Goal: Information Seeking & Learning: Learn about a topic

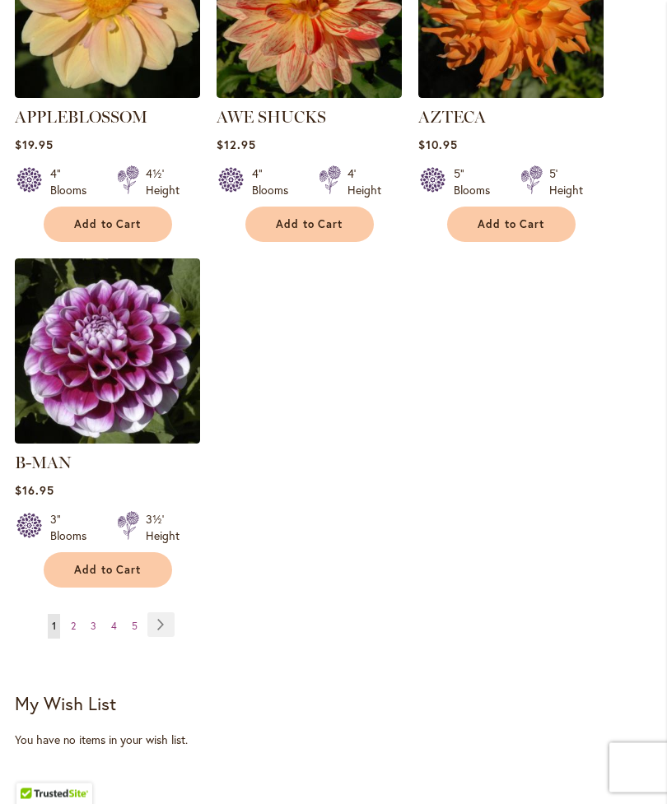
scroll to position [2166, 0]
click at [160, 624] on link "Page Next" at bounding box center [160, 624] width 27 height 25
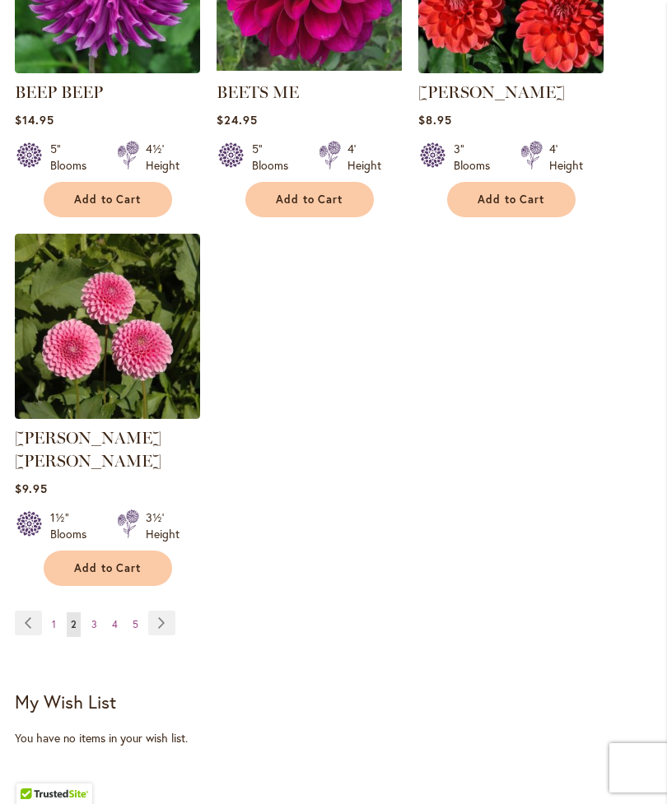
scroll to position [2182, 0]
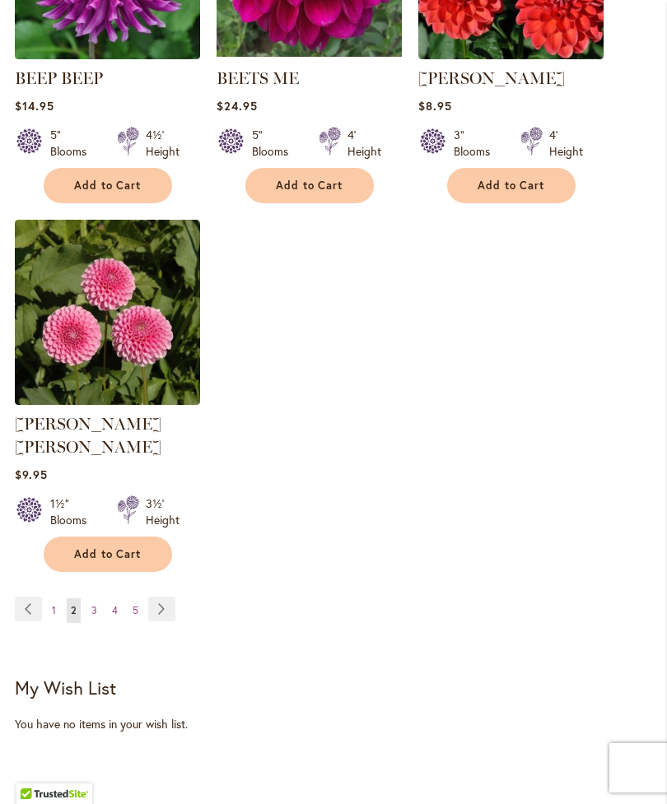
click at [162, 608] on link "Page Next" at bounding box center [161, 609] width 27 height 25
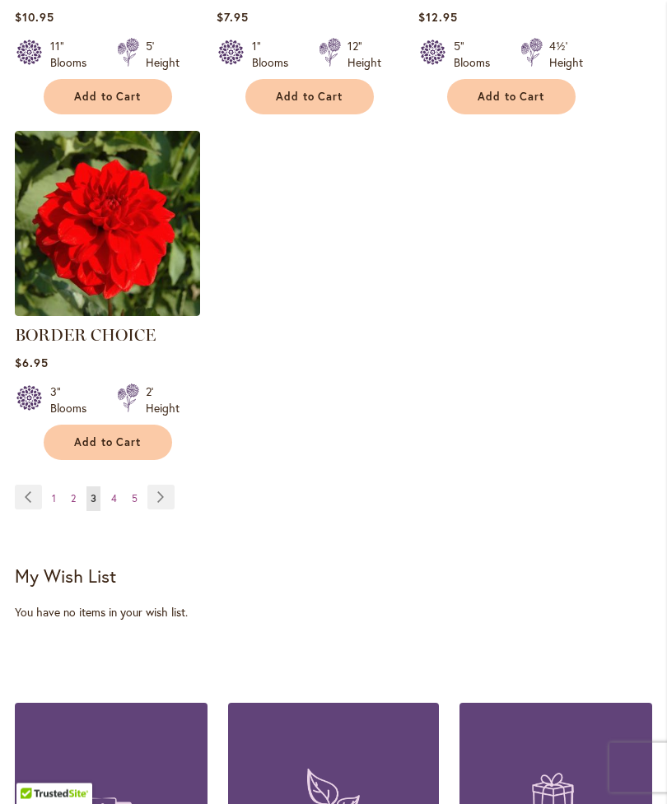
scroll to position [2280, 0]
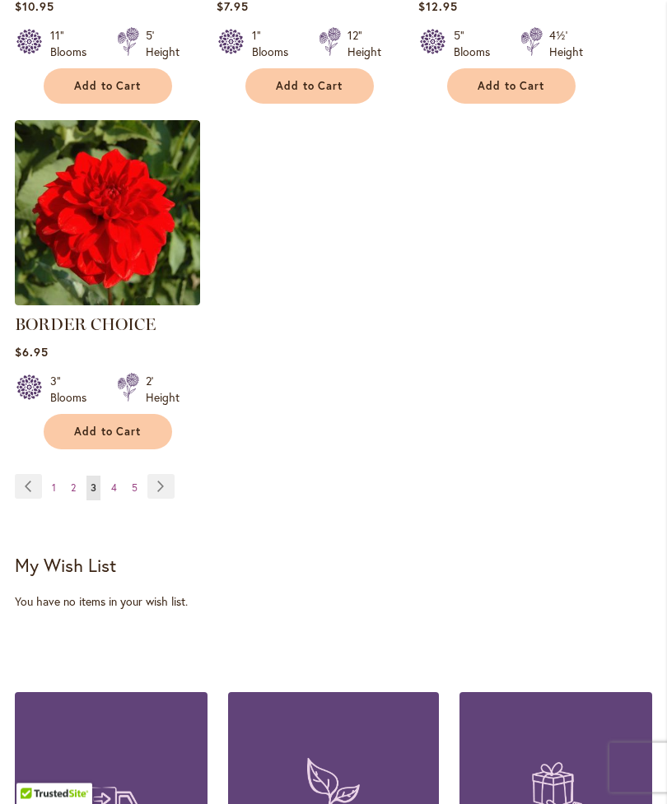
click at [164, 500] on link "Page Next" at bounding box center [160, 487] width 27 height 25
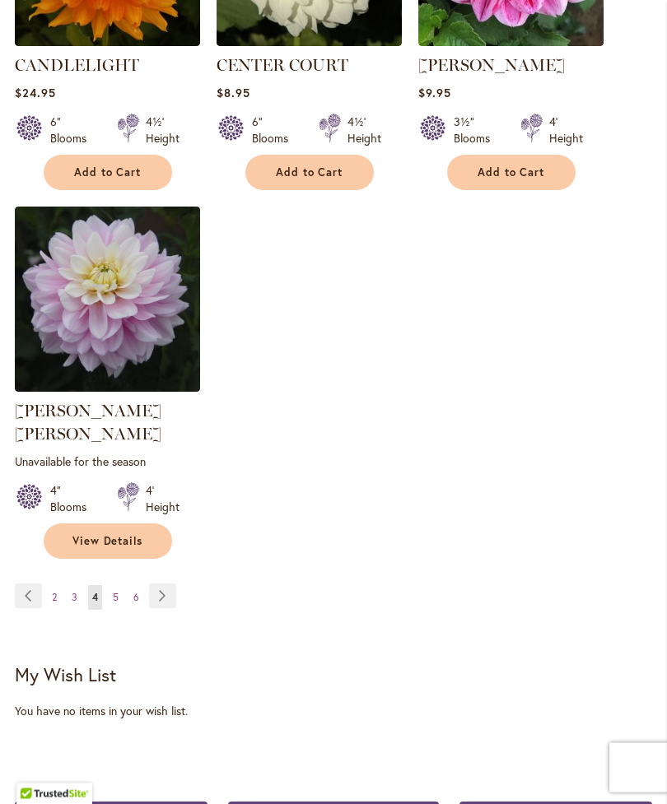
scroll to position [2218, 0]
click at [160, 590] on link "Page Next" at bounding box center [162, 596] width 27 height 25
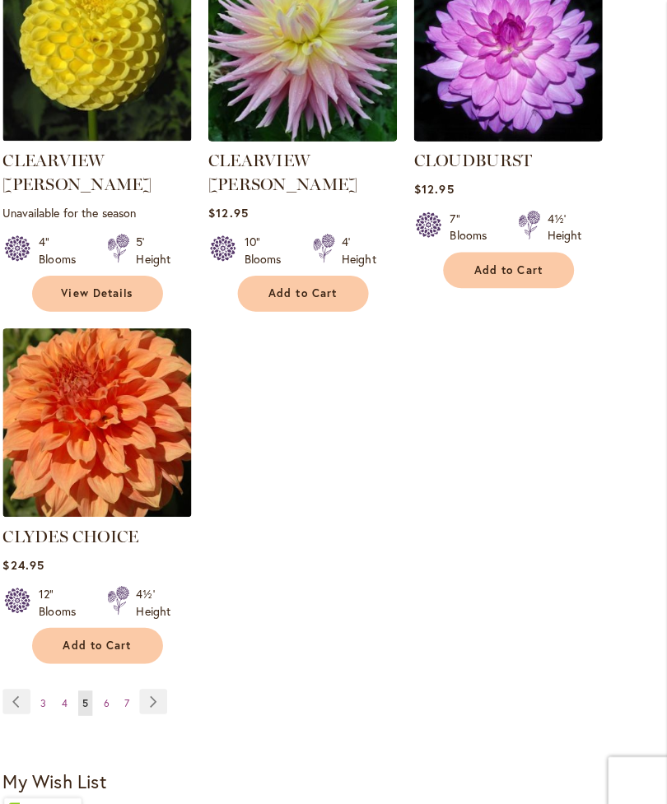
scroll to position [2139, 0]
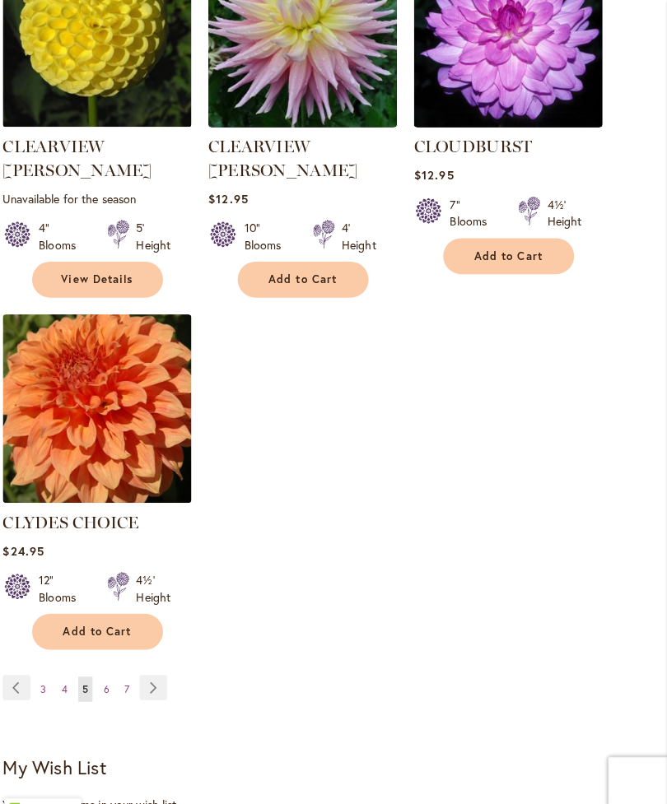
click at [153, 663] on link "Page Next" at bounding box center [162, 675] width 27 height 25
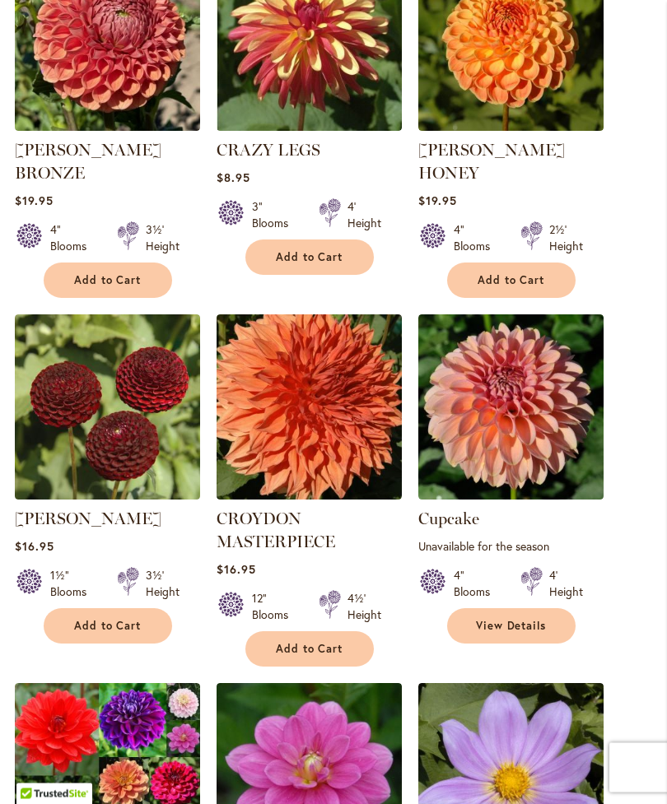
scroll to position [1073, 0]
click at [624, 442] on ol "[PERSON_NAME] Rating: 91% 13 Reviews $10.95 6" Blooms 4' Height Add to Cart" at bounding box center [333, 660] width 637 height 2121
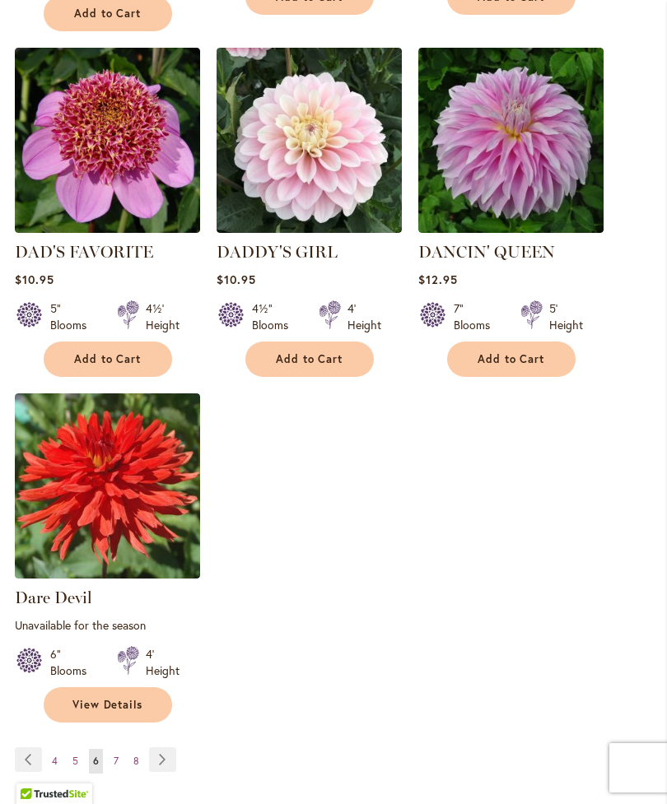
scroll to position [2070, 0]
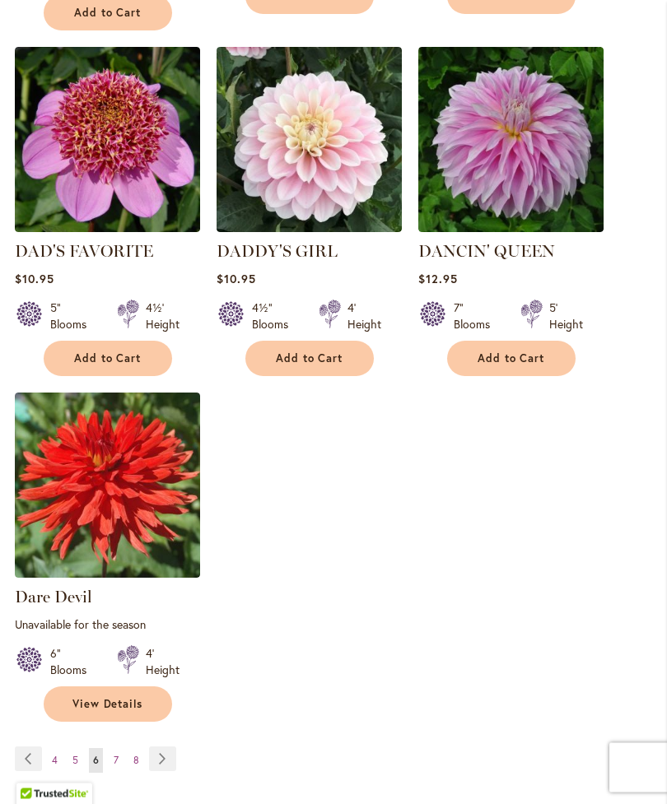
click at [163, 752] on link "Page Next" at bounding box center [162, 759] width 27 height 25
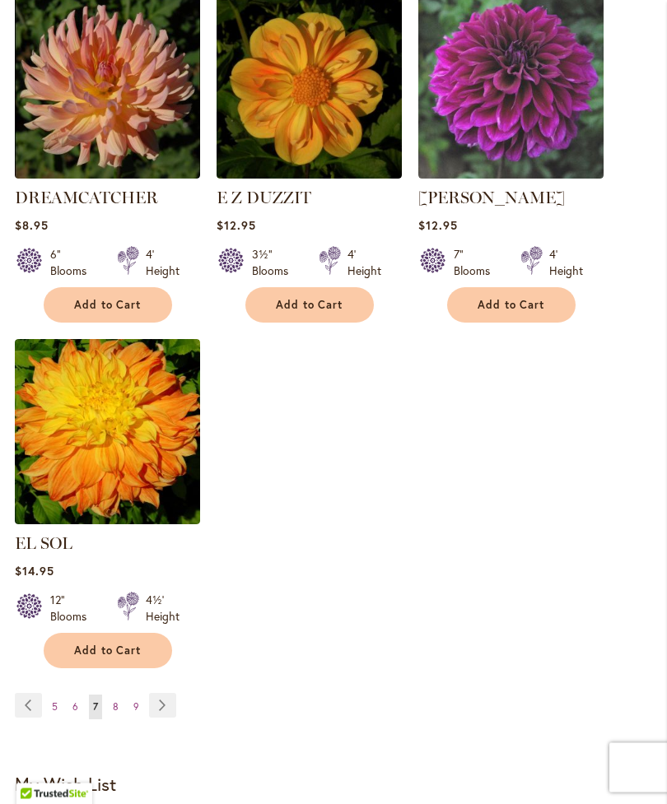
scroll to position [2085, 0]
click at [165, 704] on link "Page Next" at bounding box center [162, 705] width 27 height 25
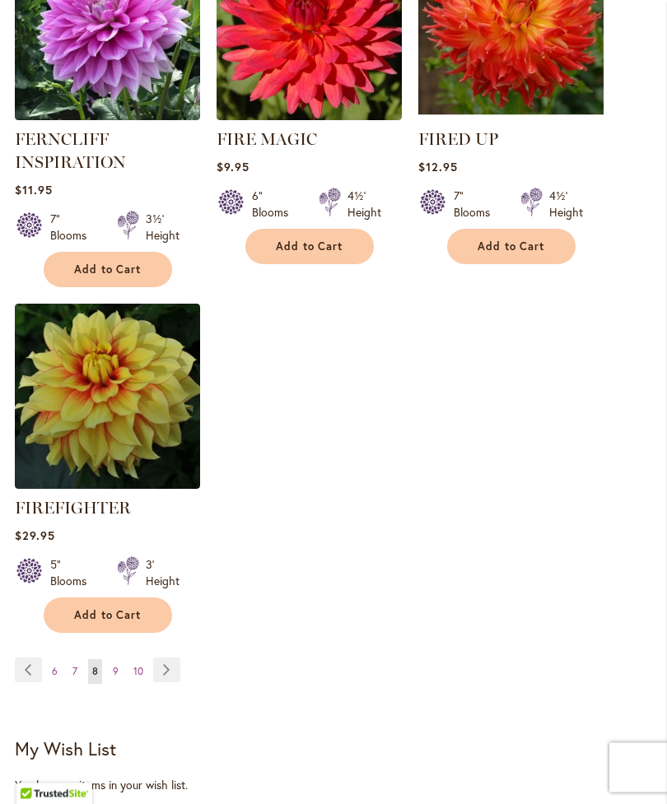
scroll to position [2186, 0]
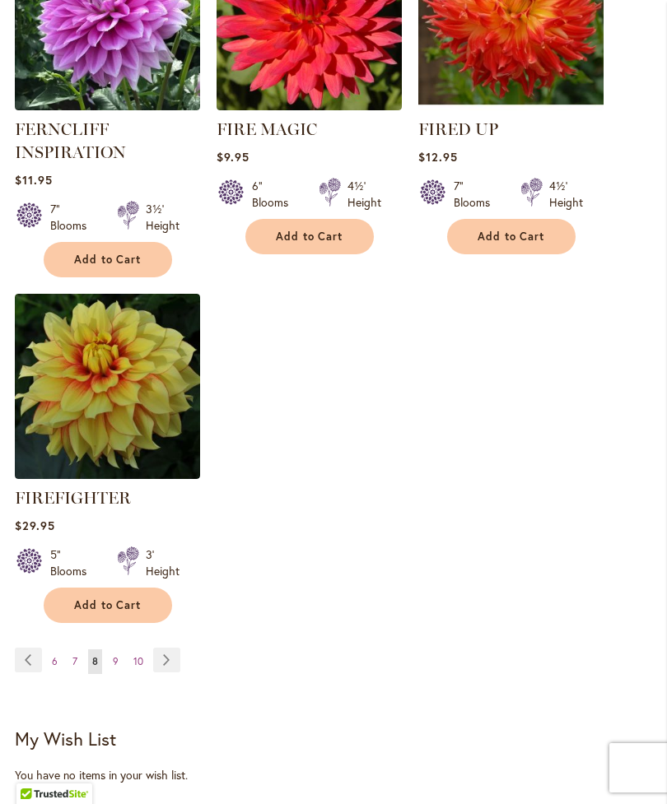
click at [161, 673] on link "Page Next" at bounding box center [166, 660] width 27 height 25
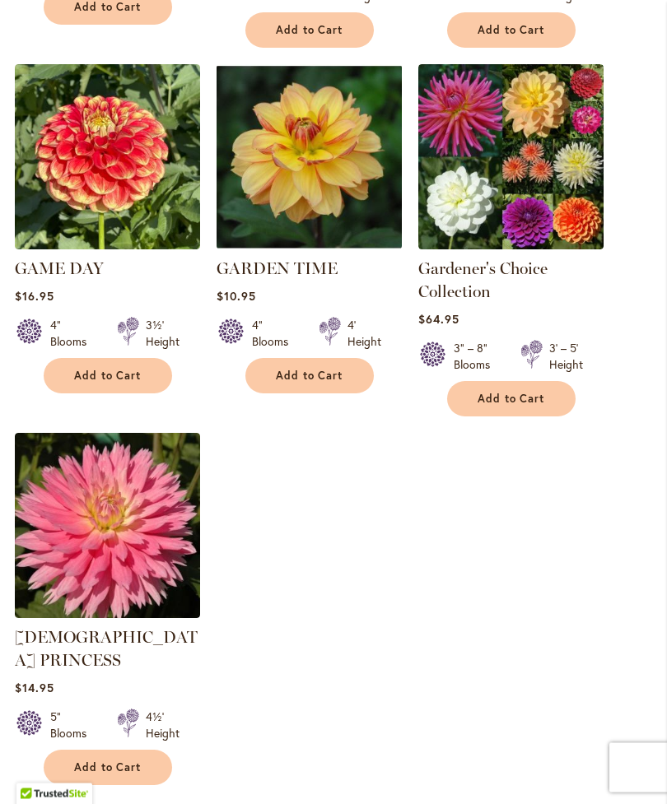
scroll to position [2063, 0]
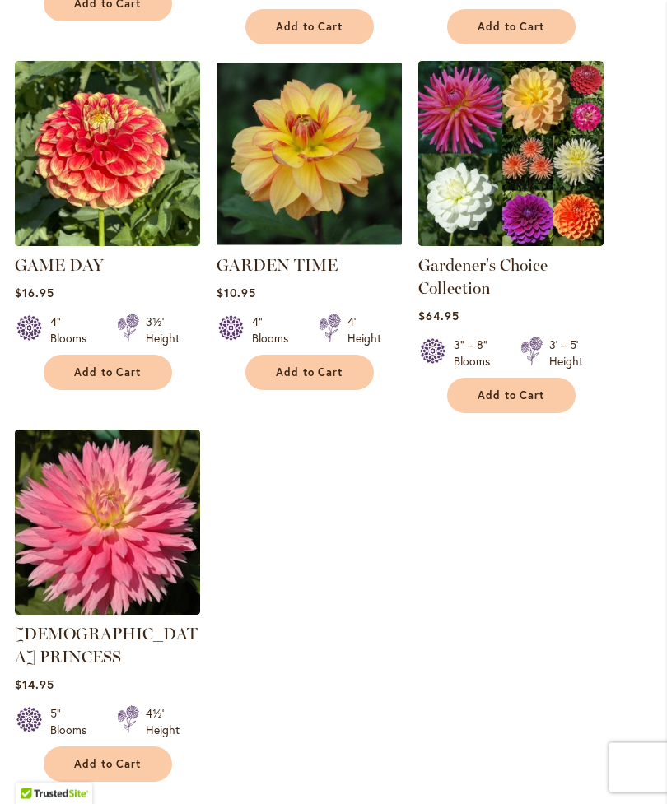
click at [167, 803] on link "Page Next" at bounding box center [169, 820] width 27 height 25
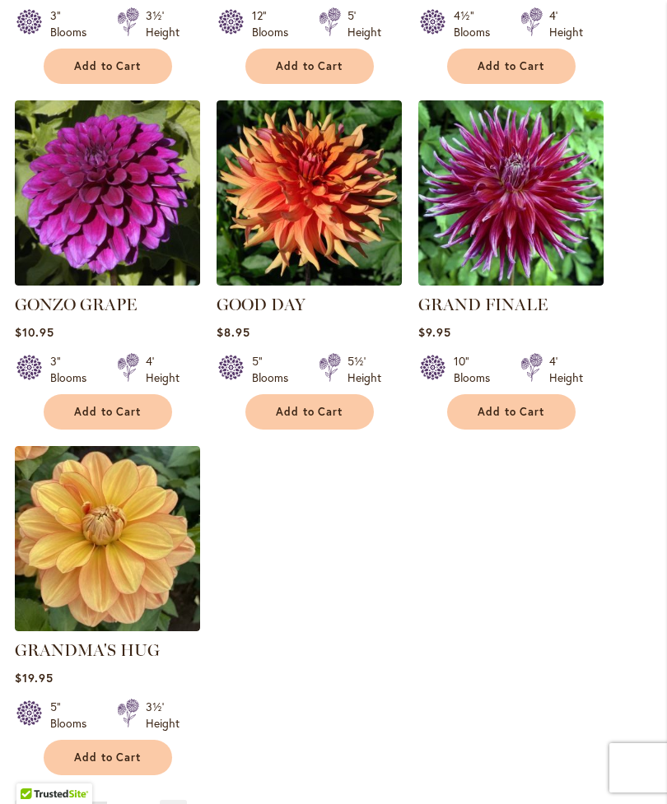
scroll to position [1960, 0]
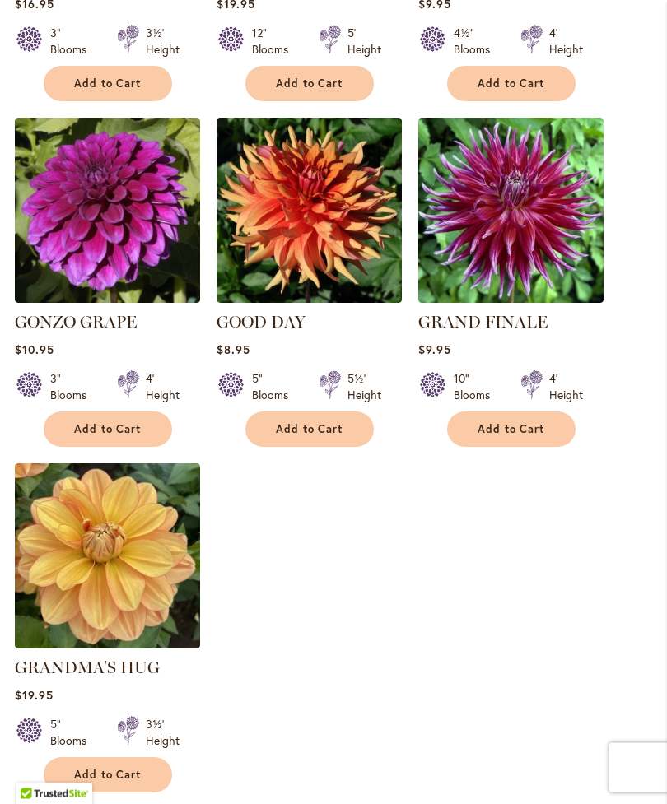
click at [112, 234] on img at bounding box center [107, 211] width 185 height 185
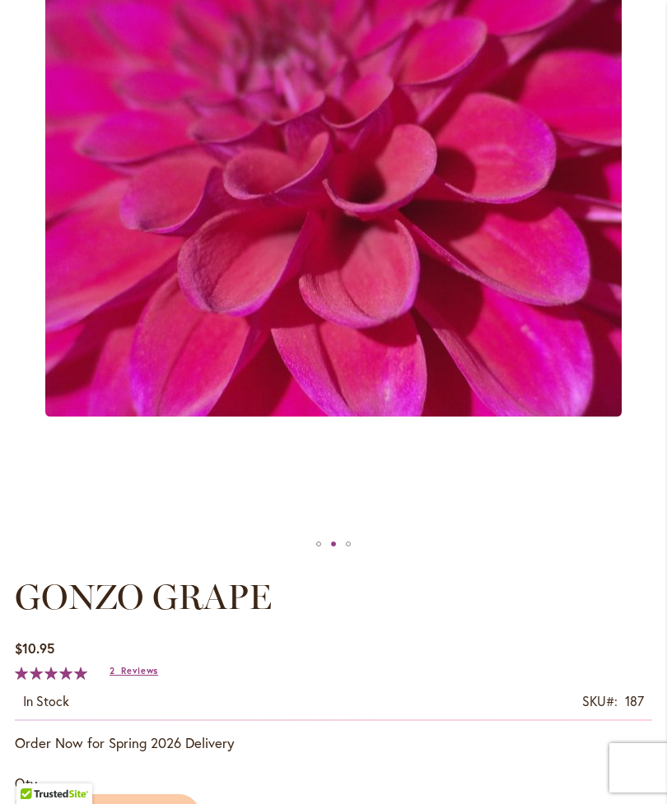
scroll to position [348, 0]
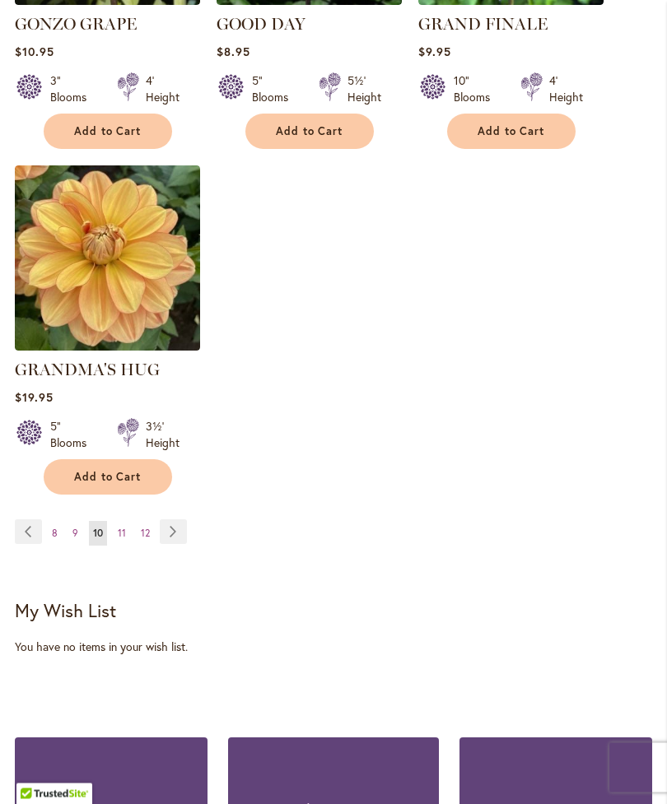
scroll to position [2264, 0]
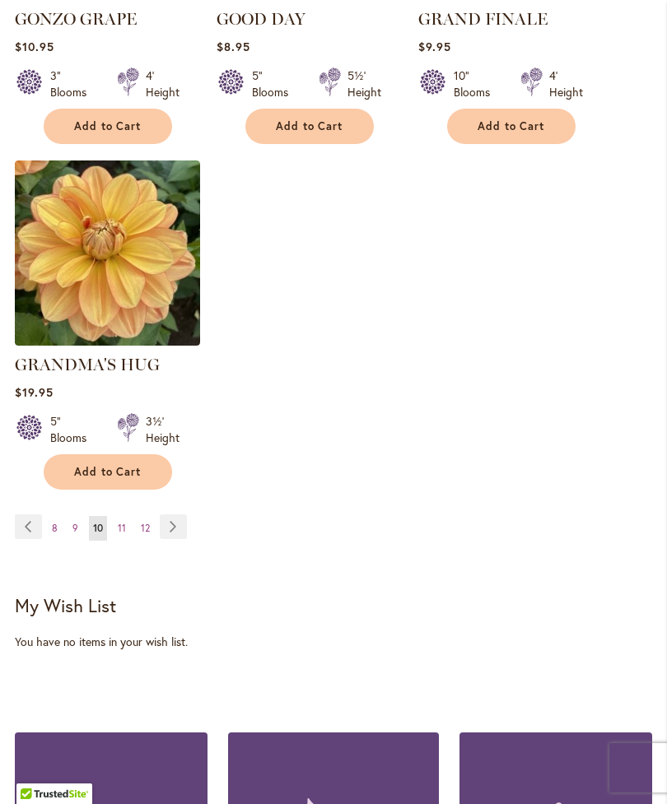
click at [170, 523] on link "Page Next" at bounding box center [173, 527] width 27 height 25
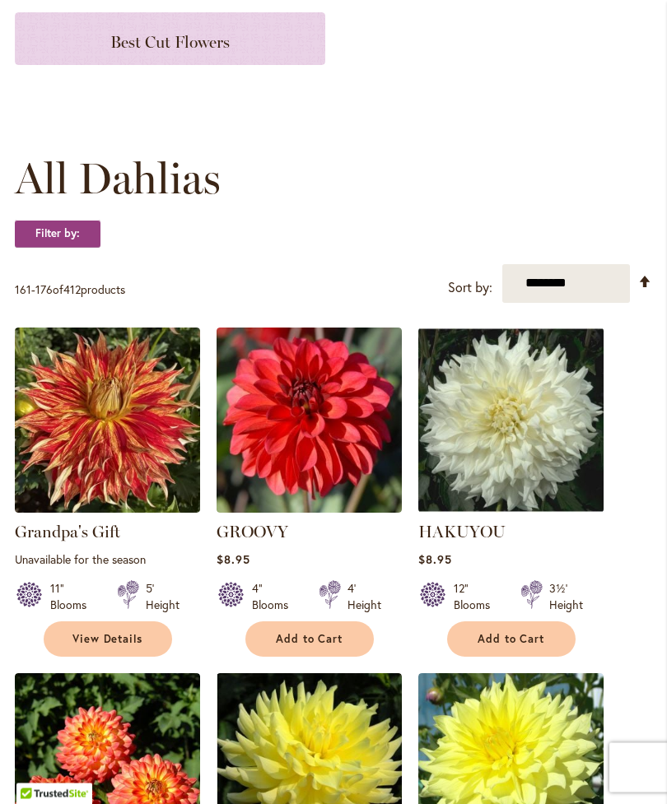
scroll to position [345, 0]
click at [119, 465] on img at bounding box center [107, 420] width 185 height 185
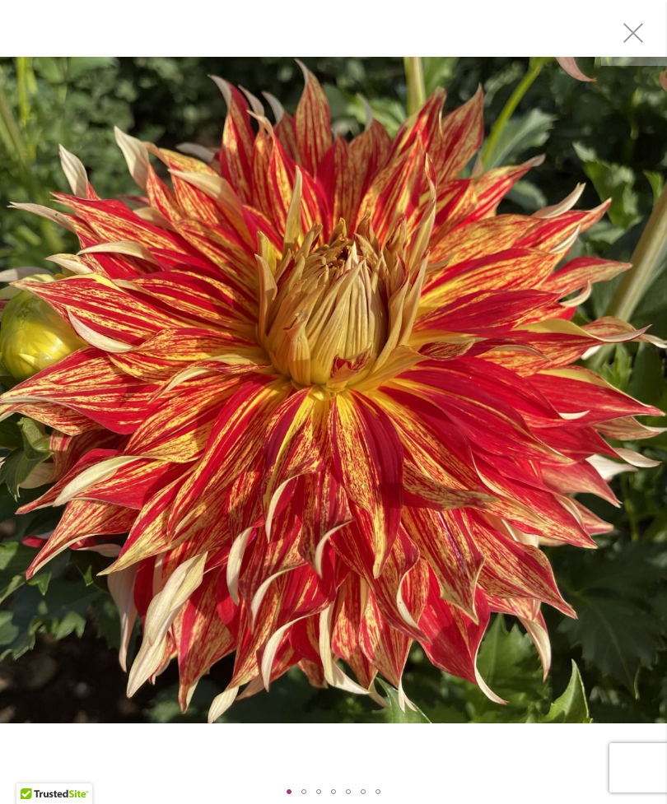
click at [639, 368] on img "Grandpa's Gift" at bounding box center [333, 390] width 667 height 667
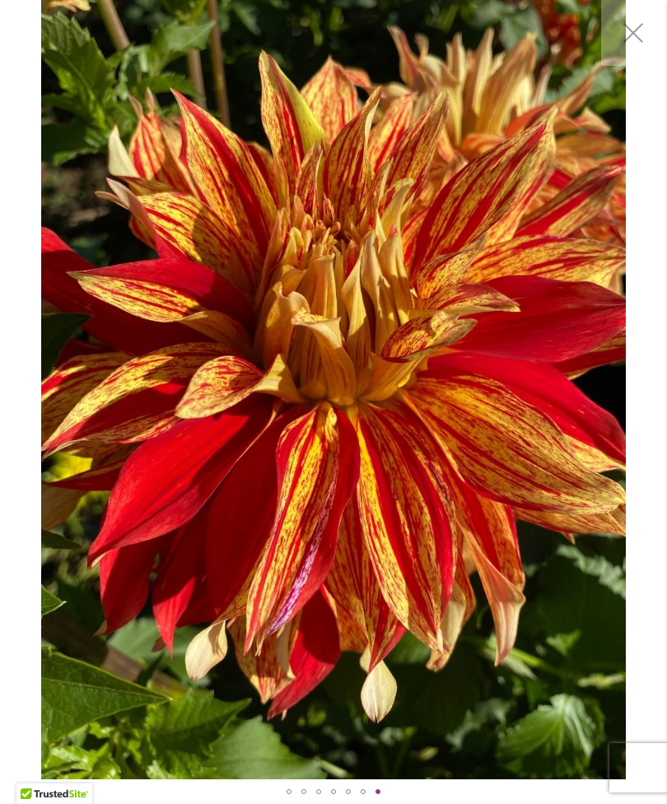
scroll to position [53, 0]
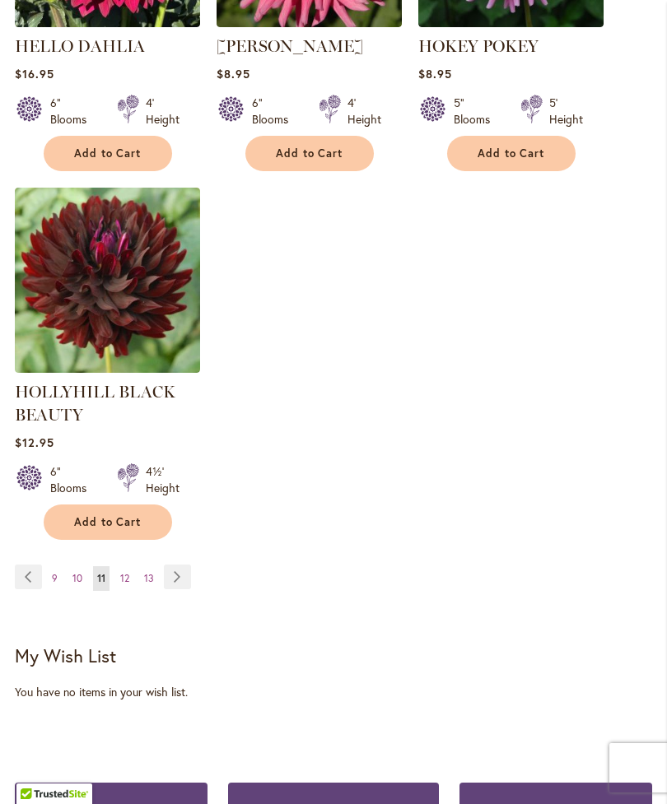
scroll to position [2283, 0]
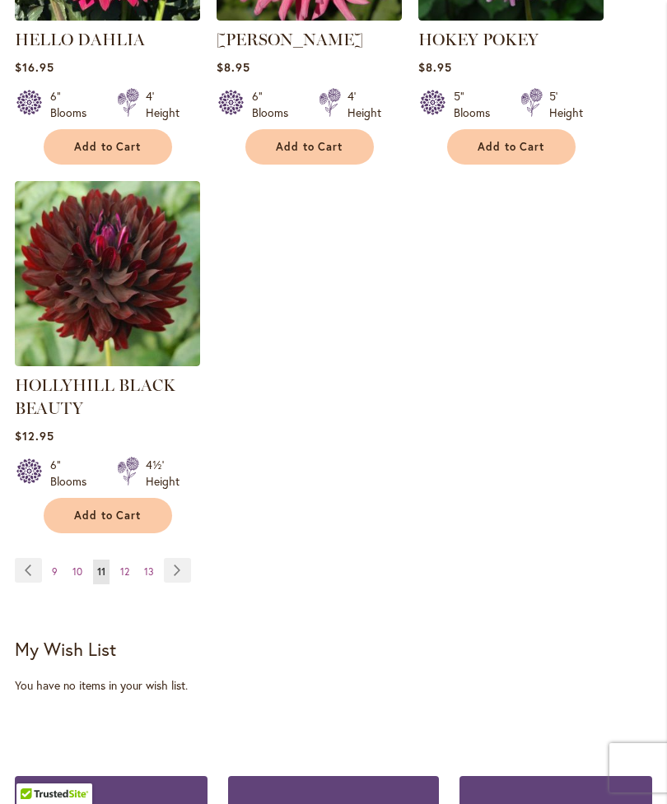
click at [178, 583] on link "Page Next" at bounding box center [177, 570] width 27 height 25
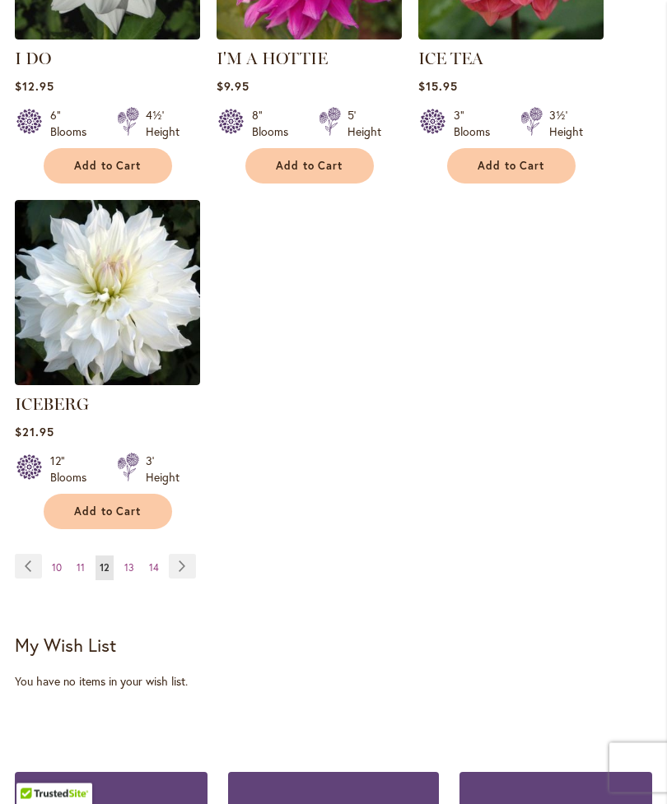
scroll to position [2224, 0]
click at [193, 557] on link "Page Next" at bounding box center [182, 566] width 27 height 25
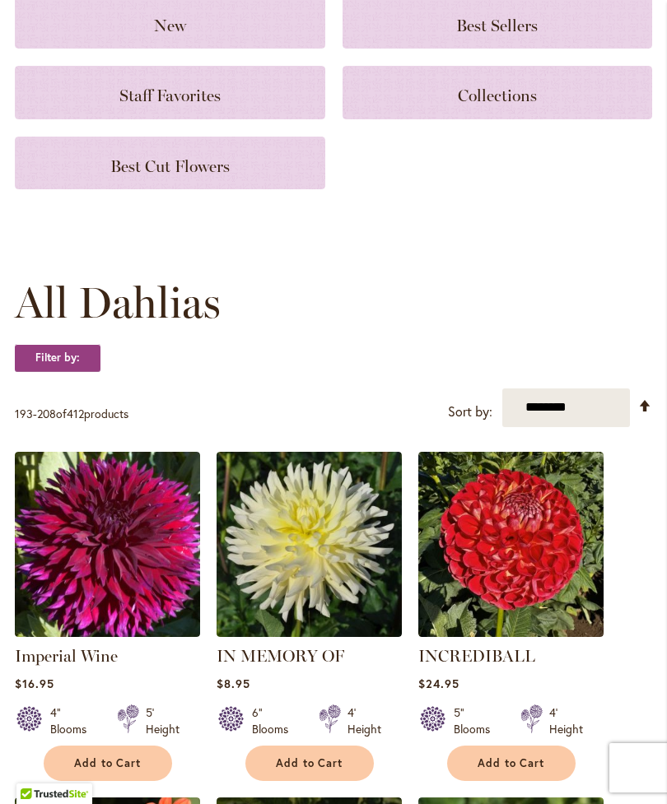
scroll to position [239, 0]
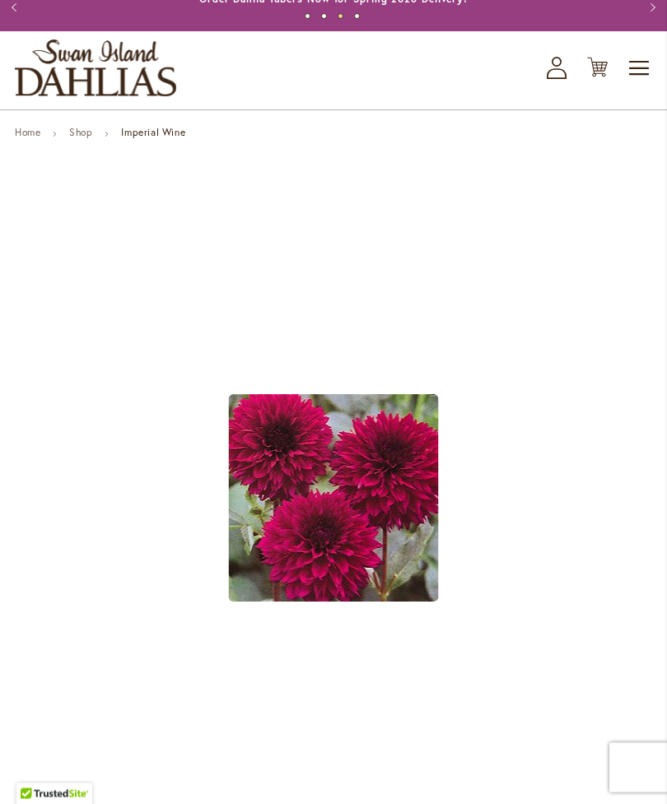
scroll to position [47, 0]
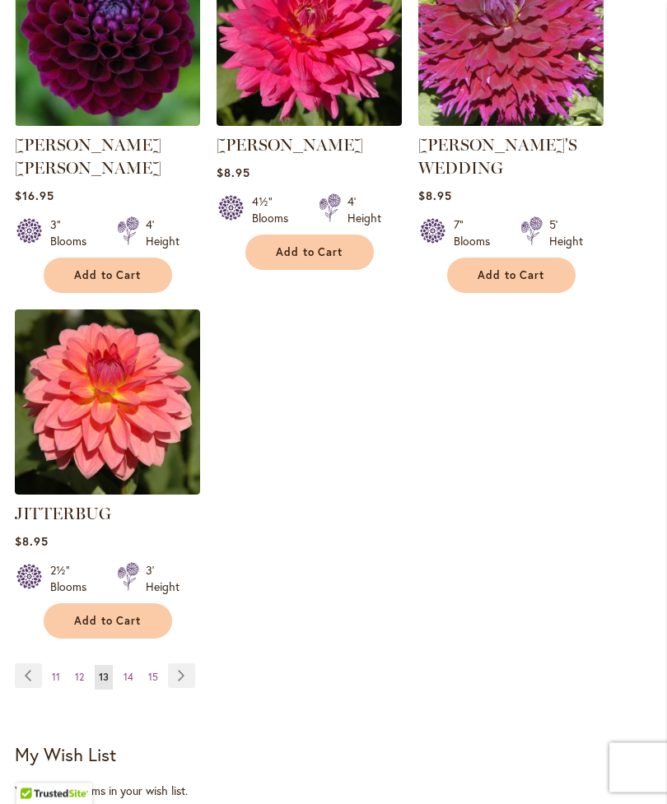
scroll to position [2156, 0]
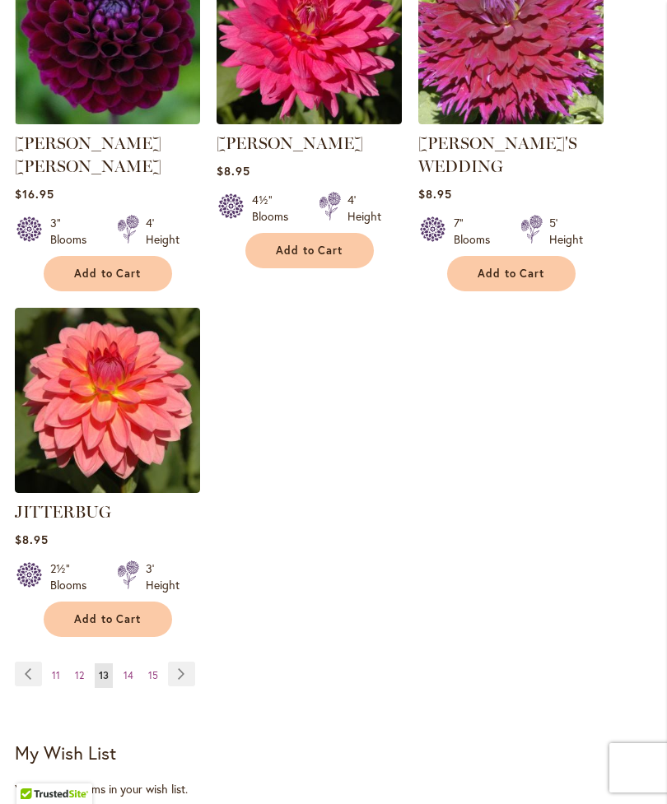
click at [179, 662] on link "Page Next" at bounding box center [181, 674] width 27 height 25
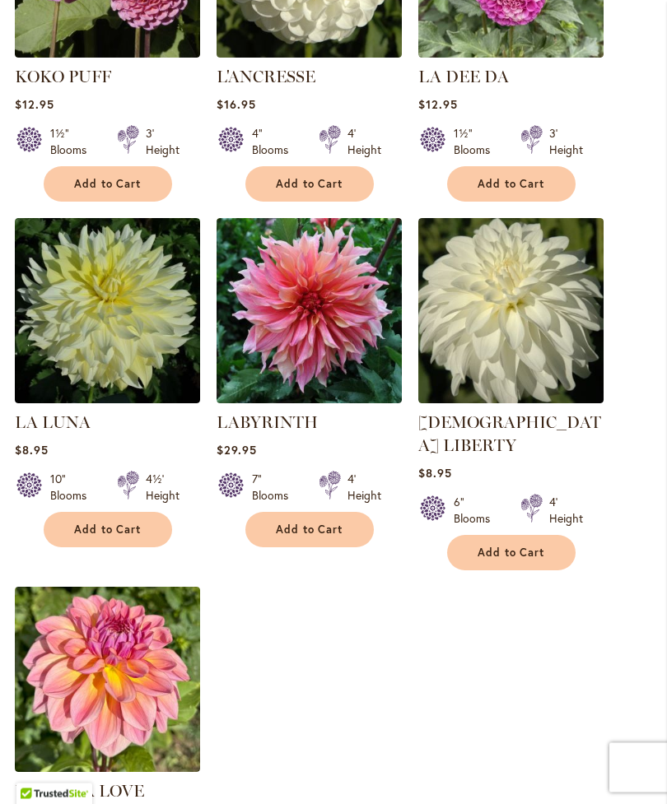
scroll to position [1837, 0]
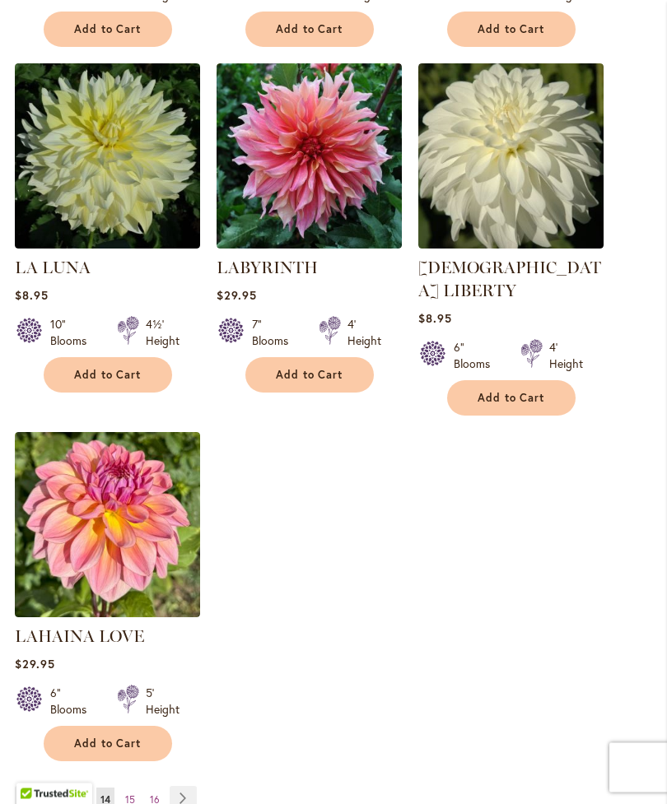
scroll to position [1993, 0]
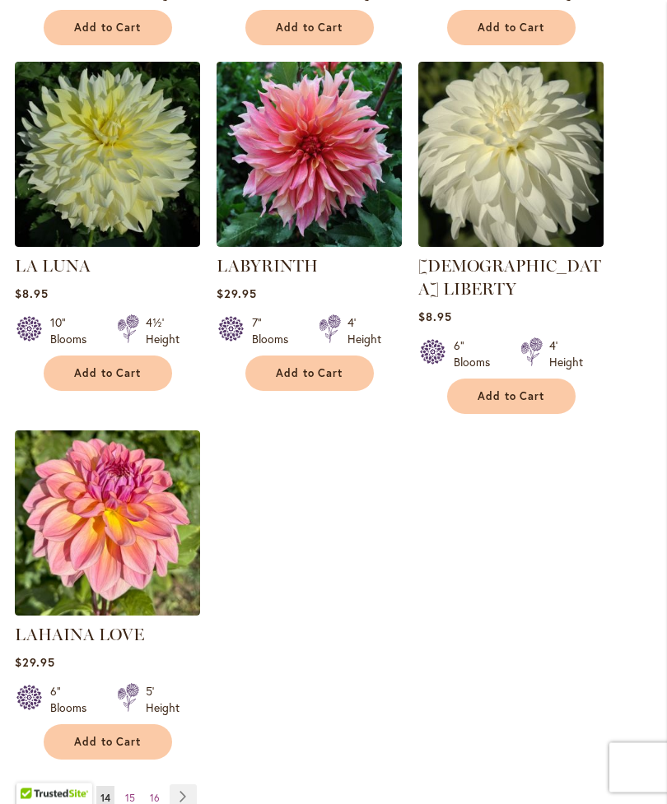
click at [106, 512] on img at bounding box center [107, 523] width 185 height 185
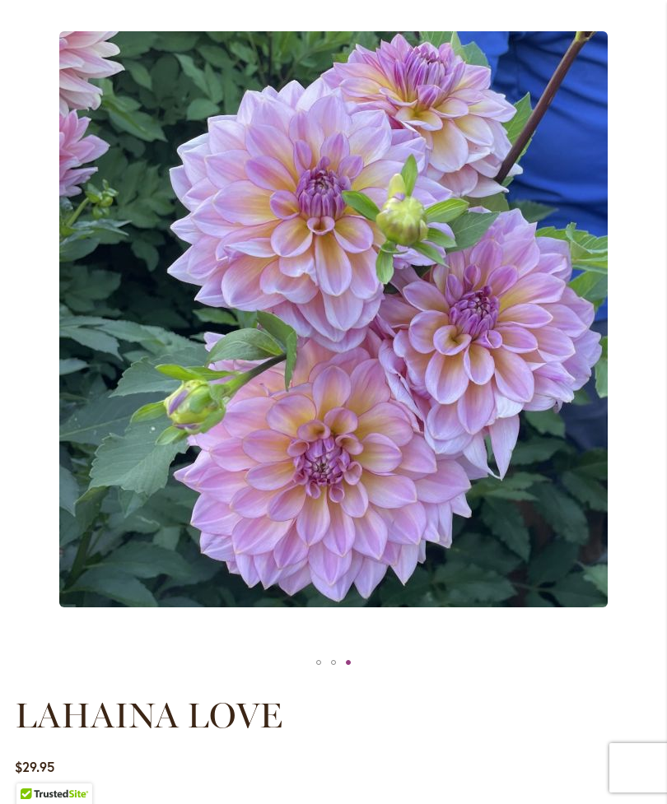
scroll to position [230, 0]
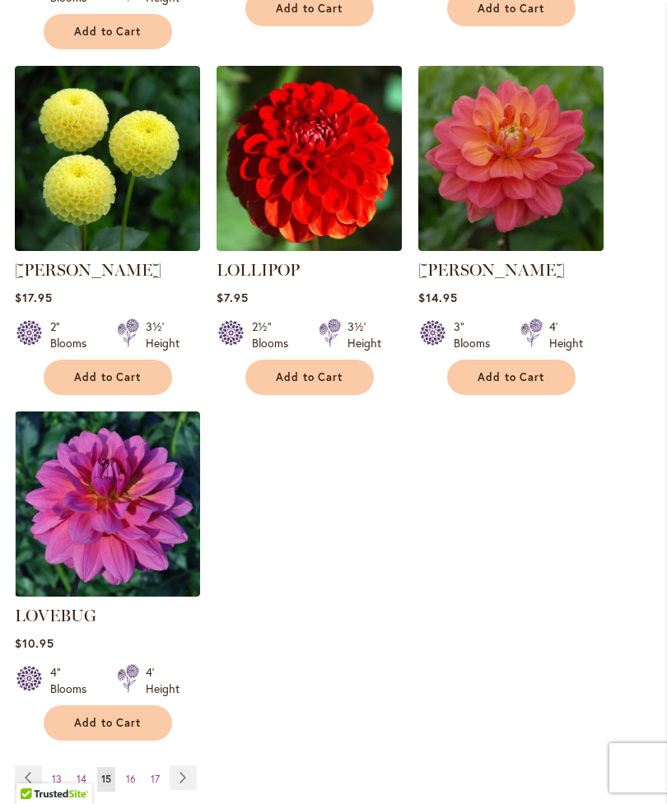
scroll to position [2047, 0]
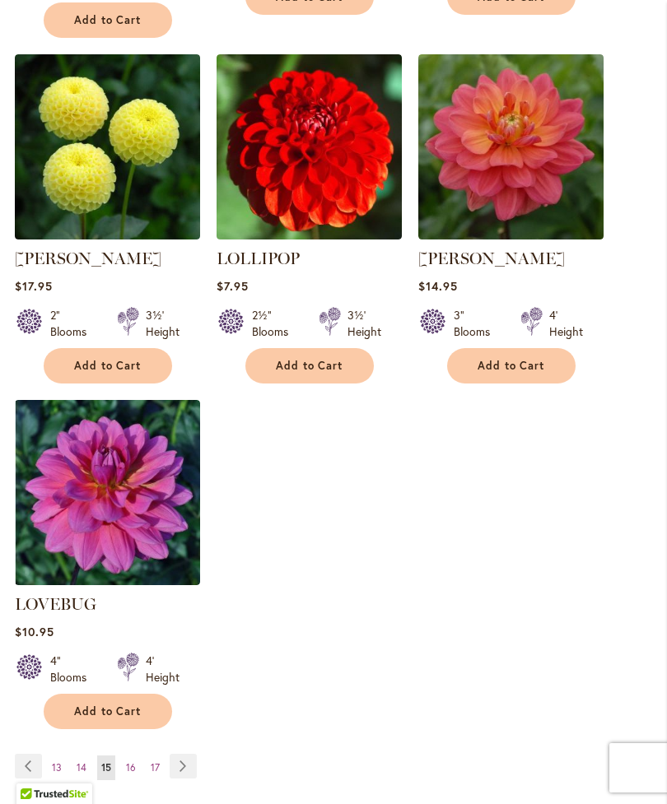
click at [184, 754] on link "Page Next" at bounding box center [183, 766] width 27 height 25
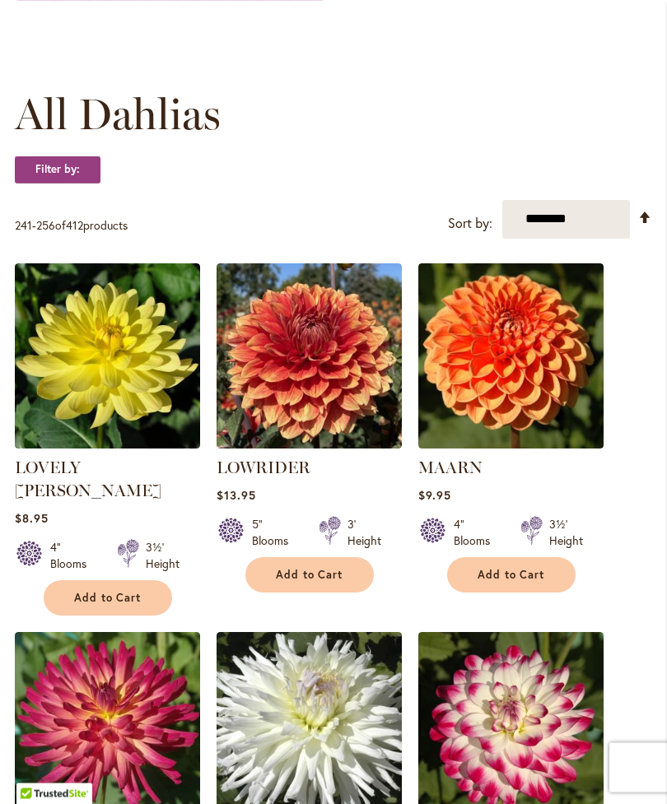
scroll to position [409, 0]
click at [328, 416] on img at bounding box center [309, 355] width 185 height 185
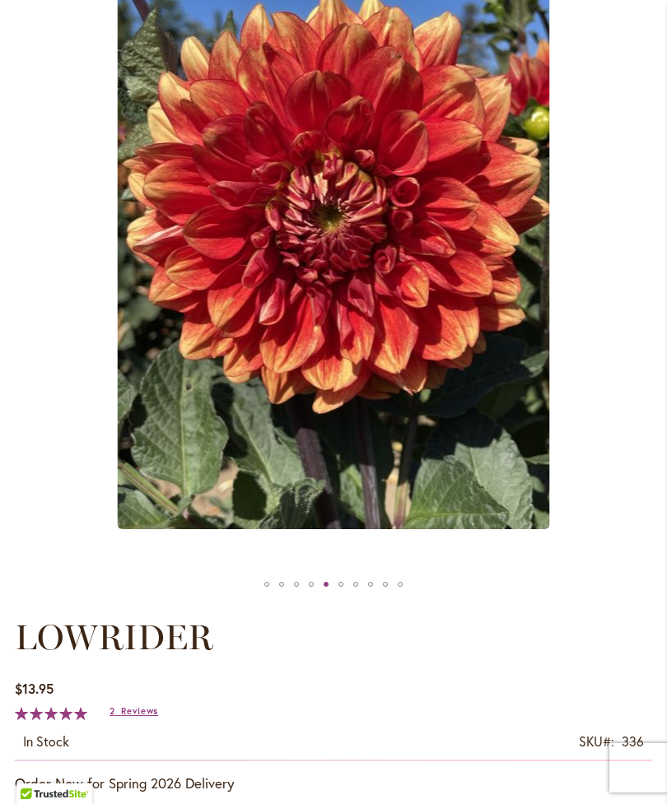
scroll to position [310, 0]
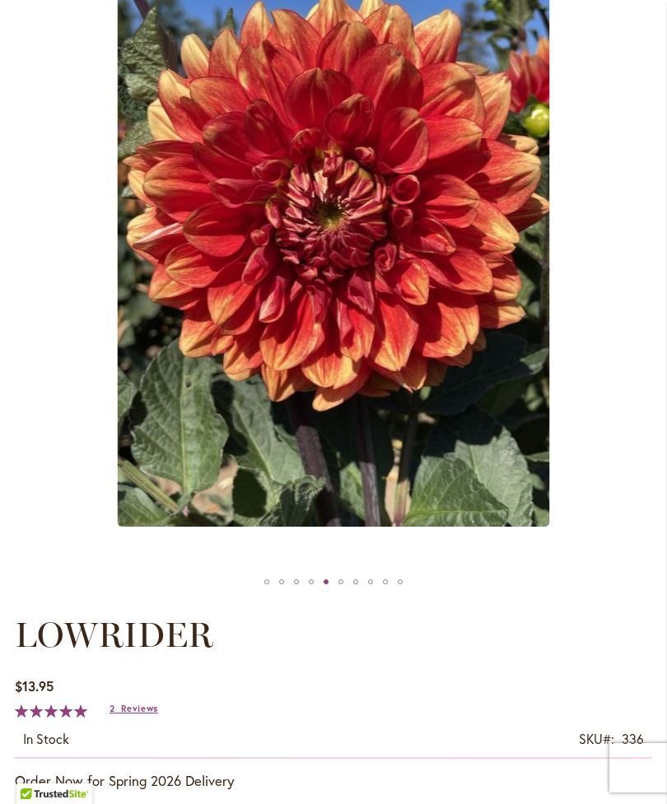
click at [510, 656] on h1 "LOWRIDER" at bounding box center [333, 635] width 637 height 49
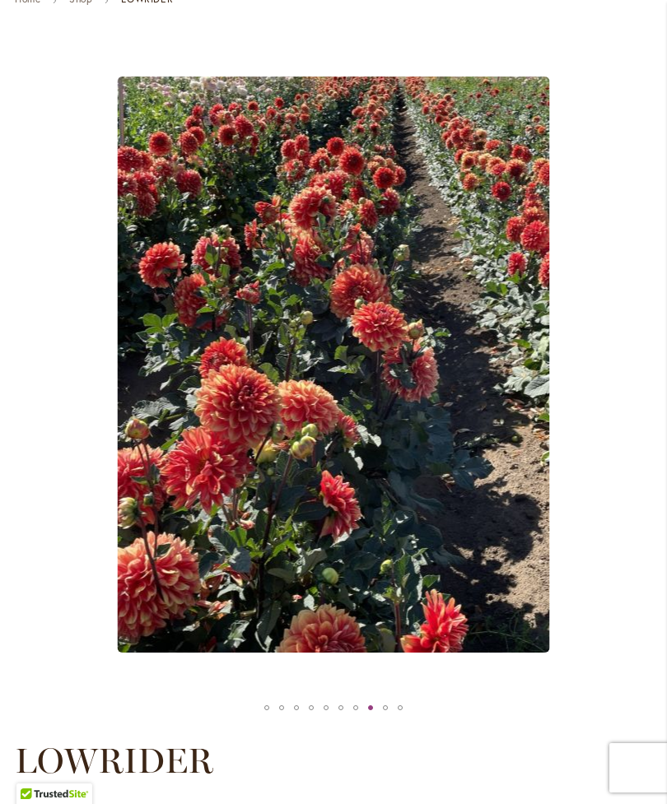
scroll to position [184, 0]
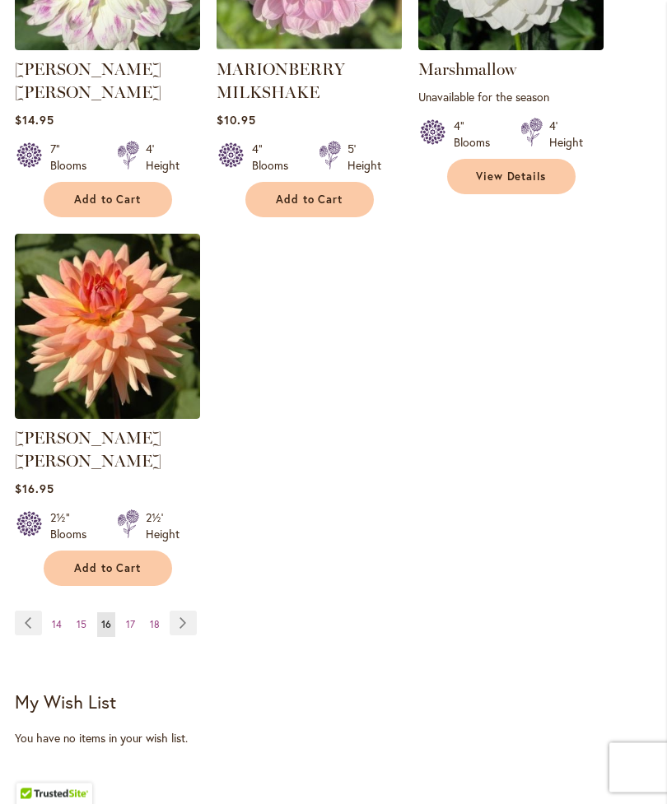
scroll to position [2214, 0]
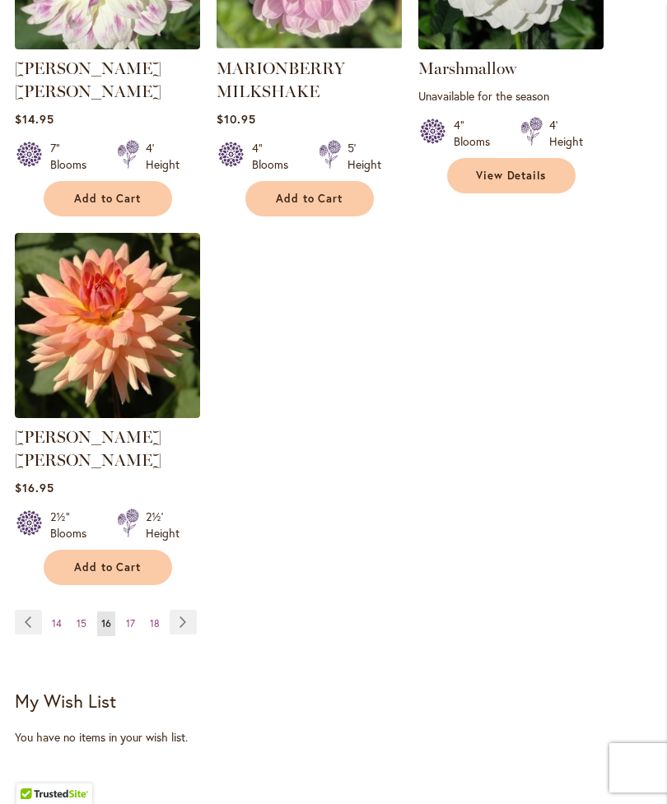
click at [179, 610] on link "Page Next" at bounding box center [183, 622] width 27 height 25
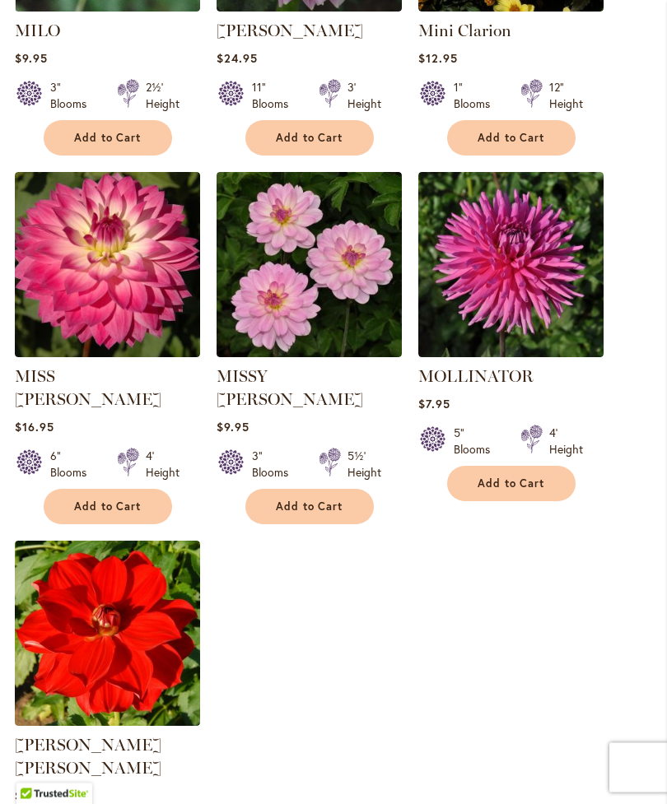
scroll to position [1884, 0]
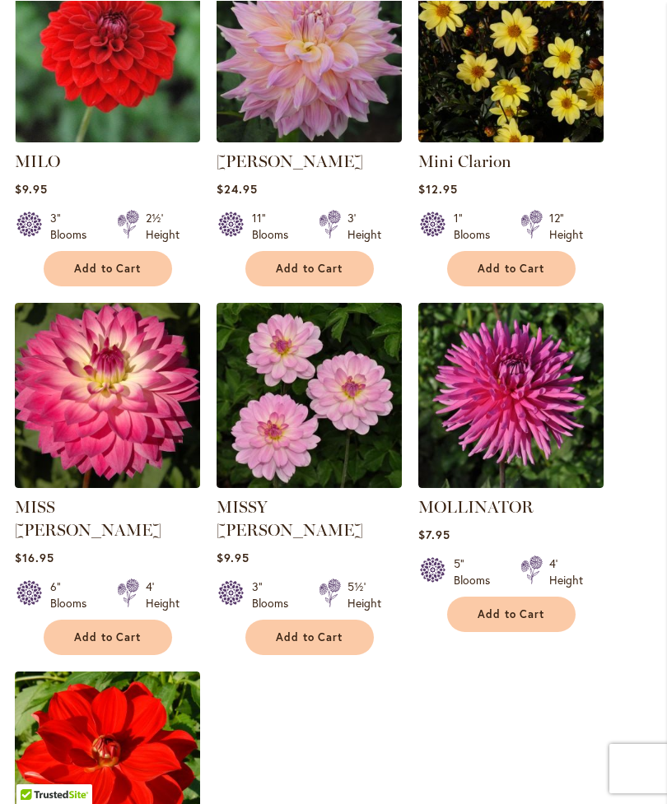
scroll to position [1753, 0]
click at [107, 429] on img at bounding box center [107, 395] width 185 height 185
click at [97, 418] on img at bounding box center [107, 395] width 185 height 185
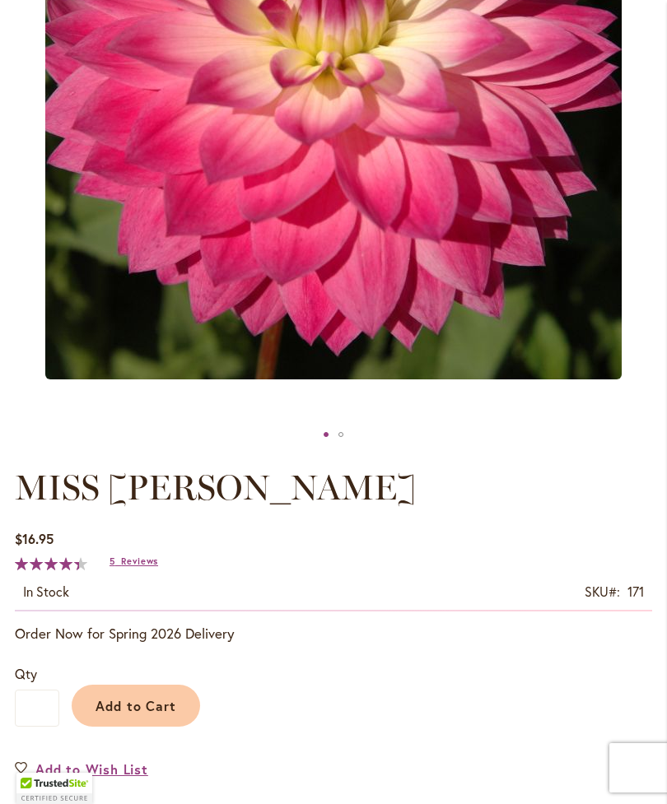
scroll to position [492, 0]
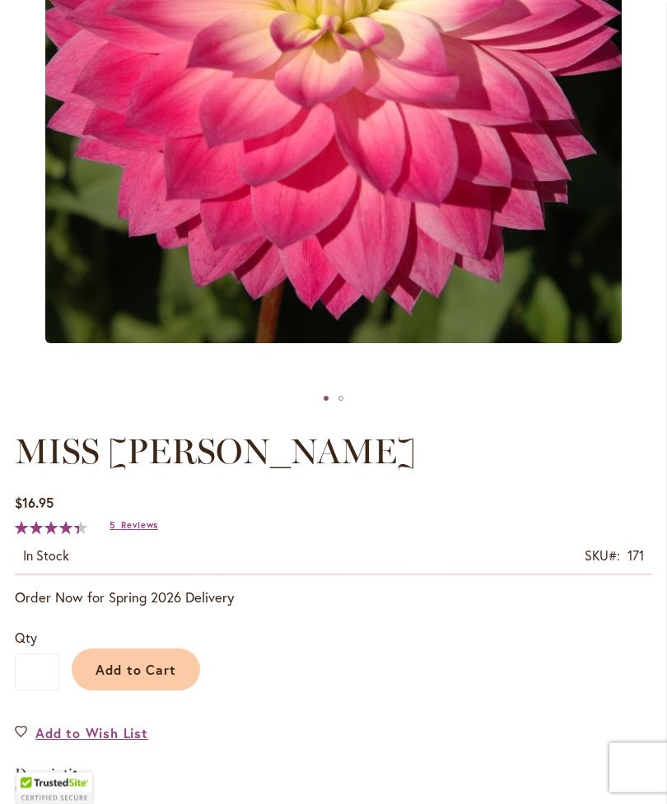
click at [128, 532] on span "Reviews" at bounding box center [139, 526] width 37 height 12
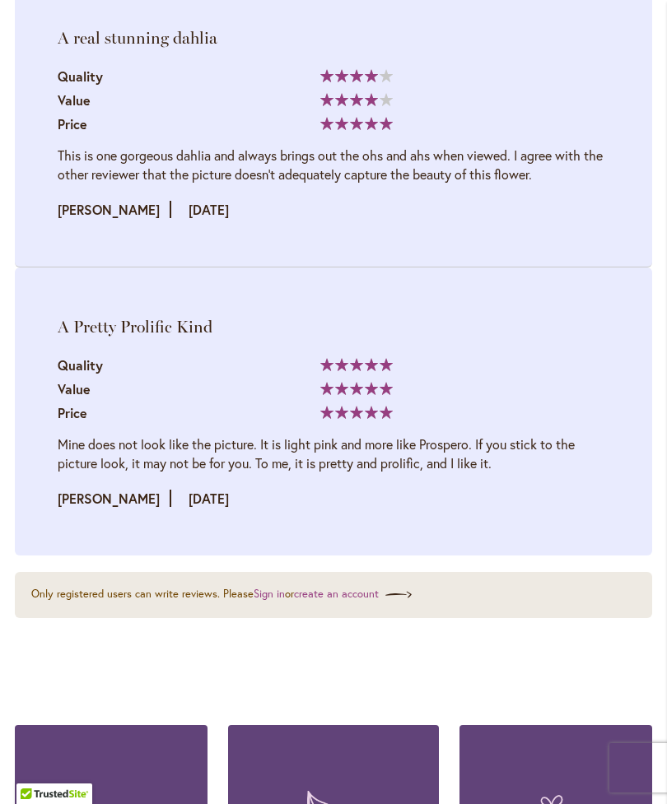
scroll to position [3346, 0]
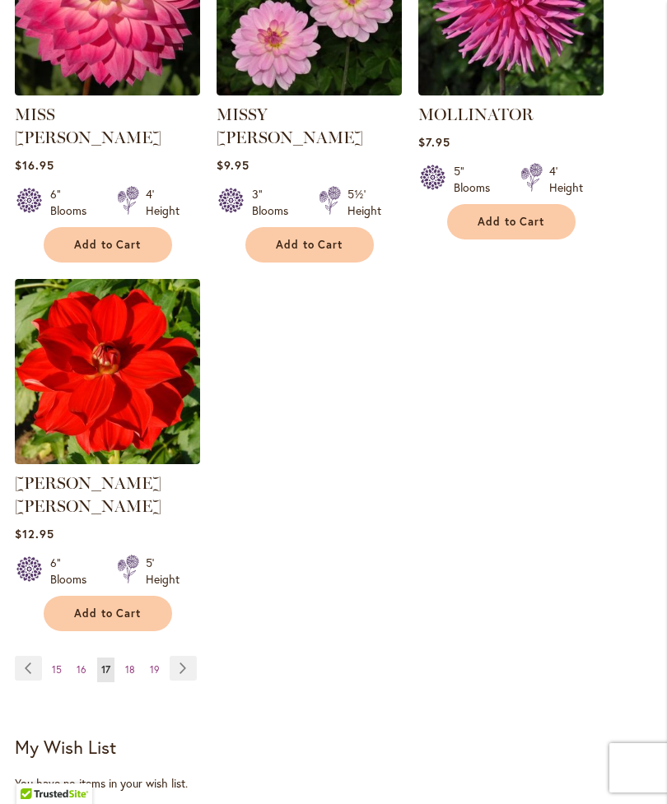
scroll to position [2200, 0]
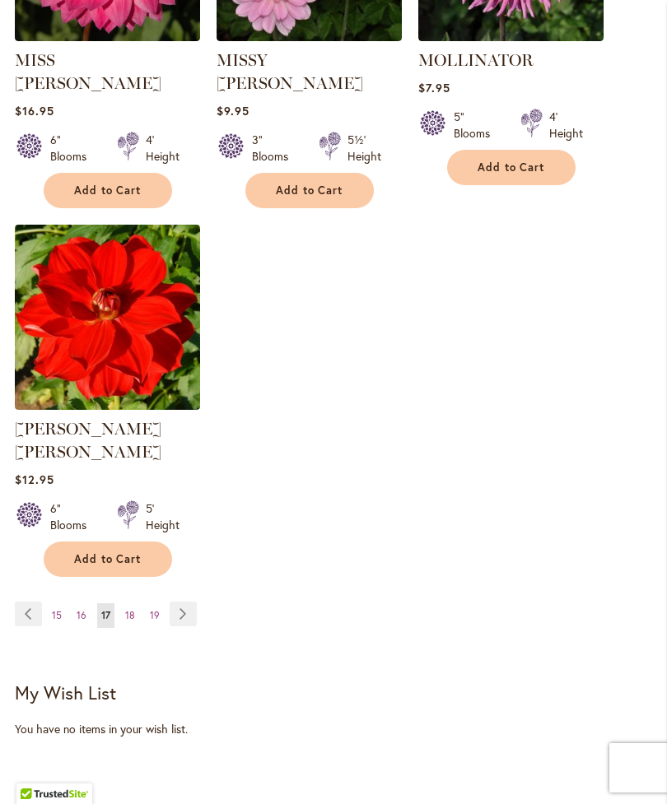
click at [178, 602] on link "Page Next" at bounding box center [183, 614] width 27 height 25
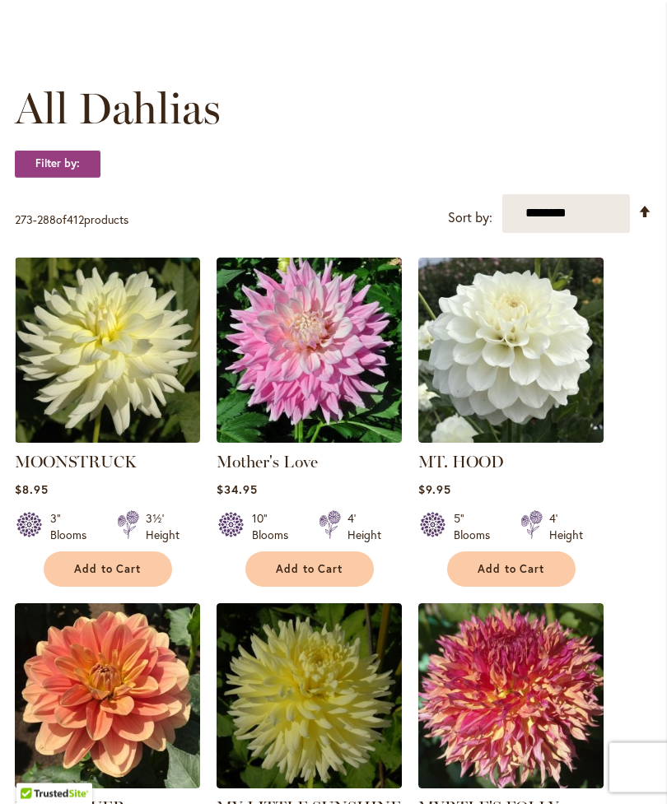
scroll to position [416, 0]
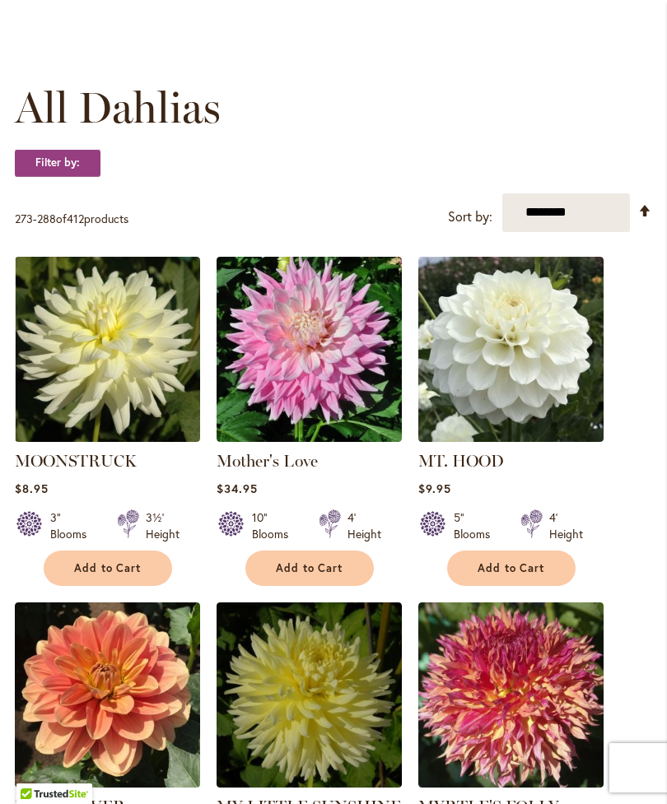
click at [314, 373] on img at bounding box center [309, 349] width 185 height 185
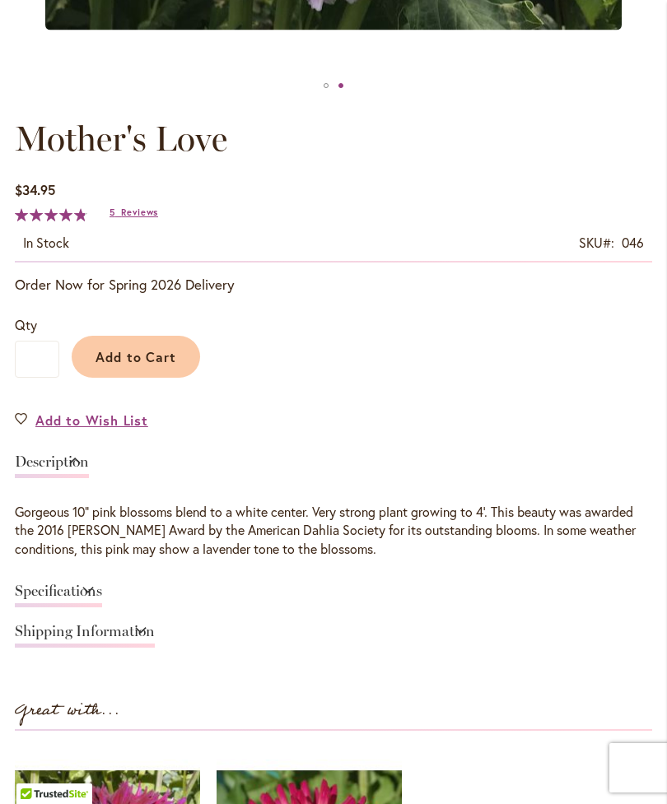
scroll to position [808, 0]
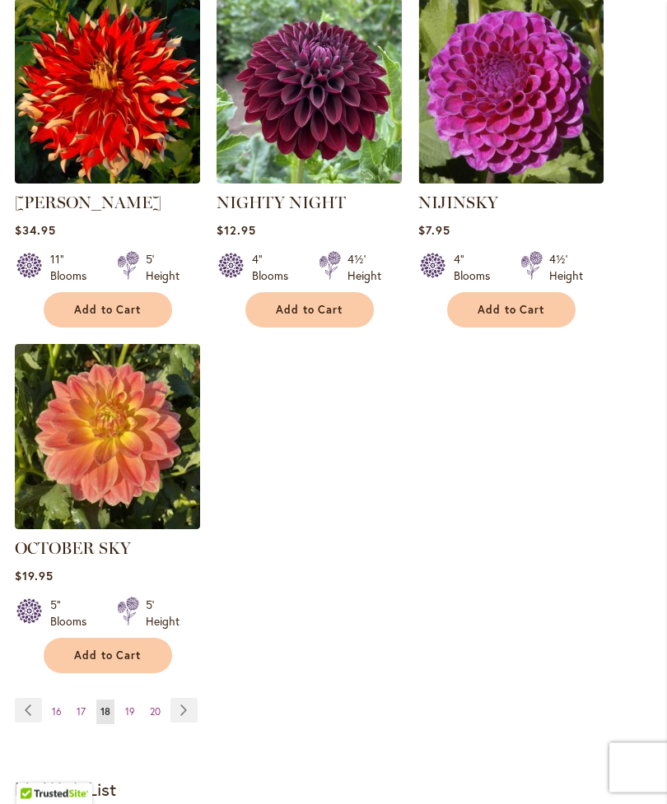
scroll to position [2103, 0]
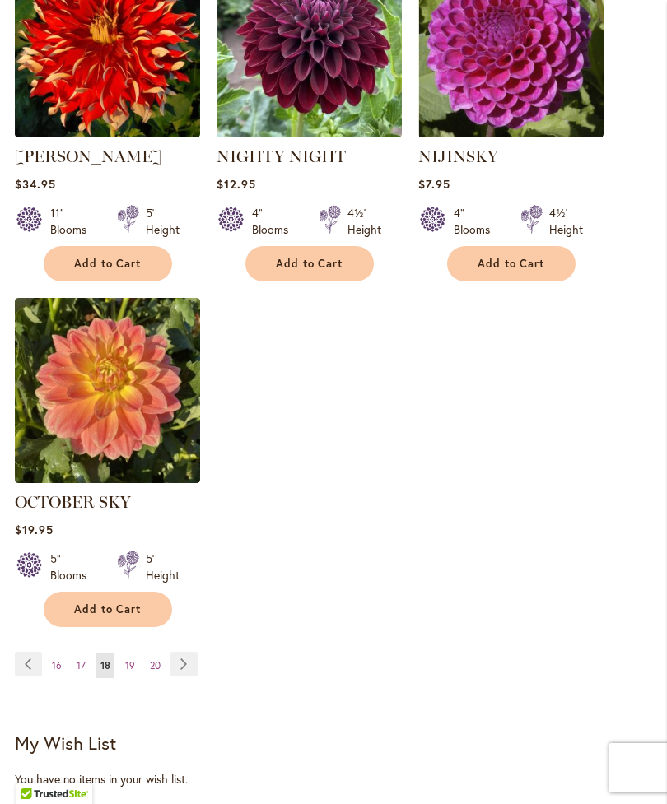
click at [184, 677] on link "Page Next" at bounding box center [183, 664] width 27 height 25
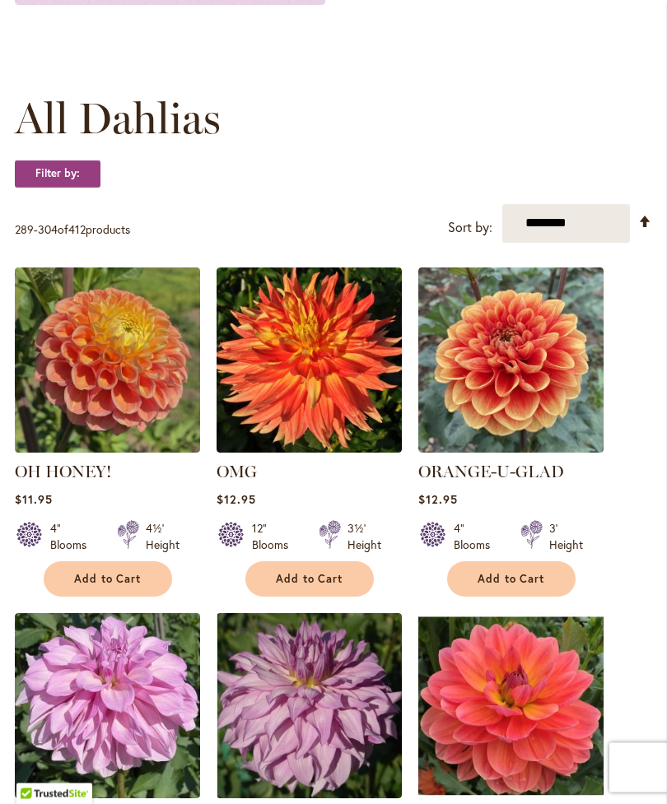
scroll to position [405, 0]
click at [109, 407] on img at bounding box center [107, 360] width 185 height 185
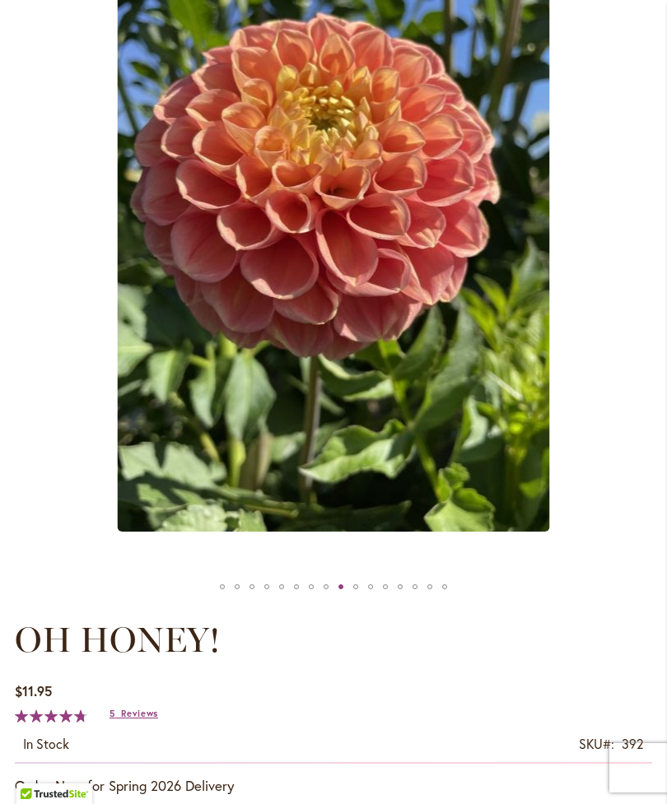
scroll to position [305, 0]
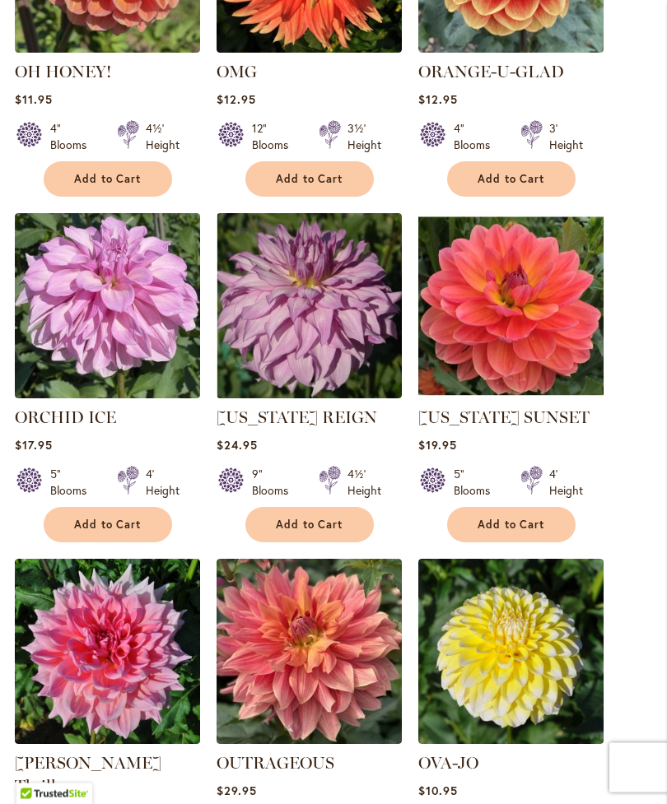
scroll to position [805, 0]
click at [304, 355] on img at bounding box center [309, 305] width 185 height 185
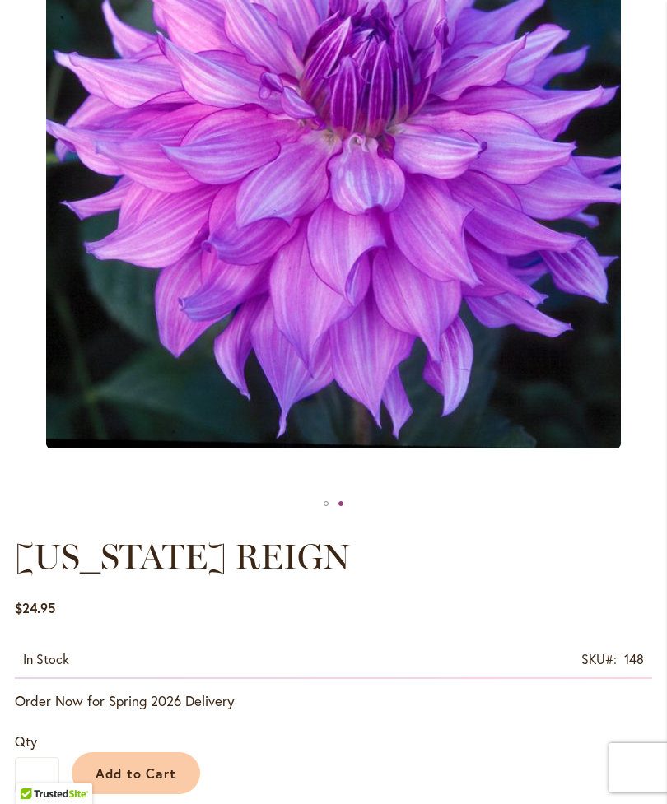
scroll to position [389, 0]
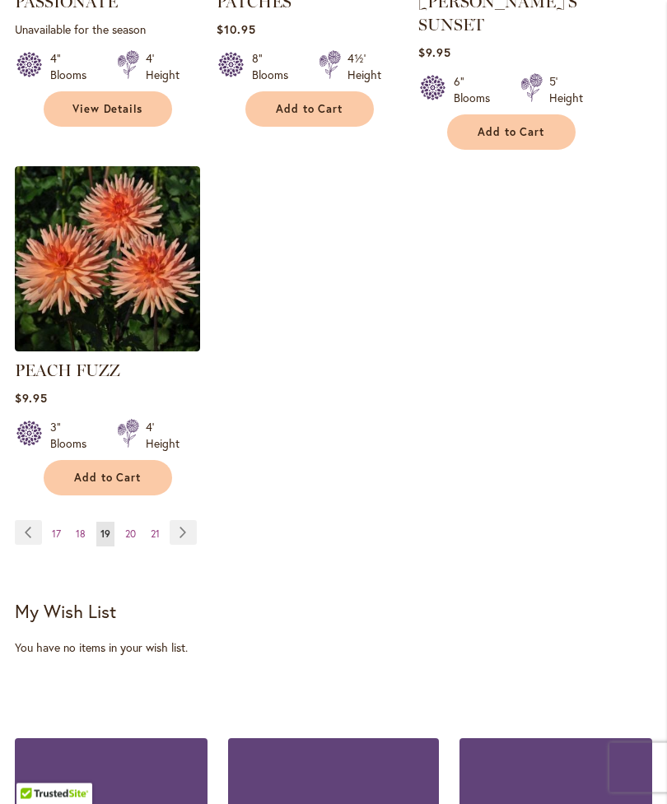
scroll to position [2346, 0]
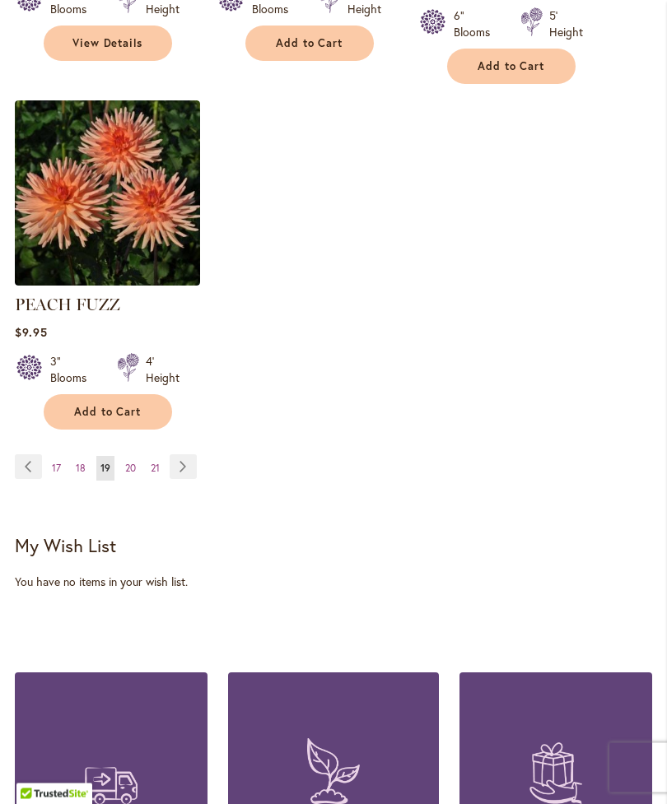
click at [181, 463] on link "Page Next" at bounding box center [183, 467] width 27 height 25
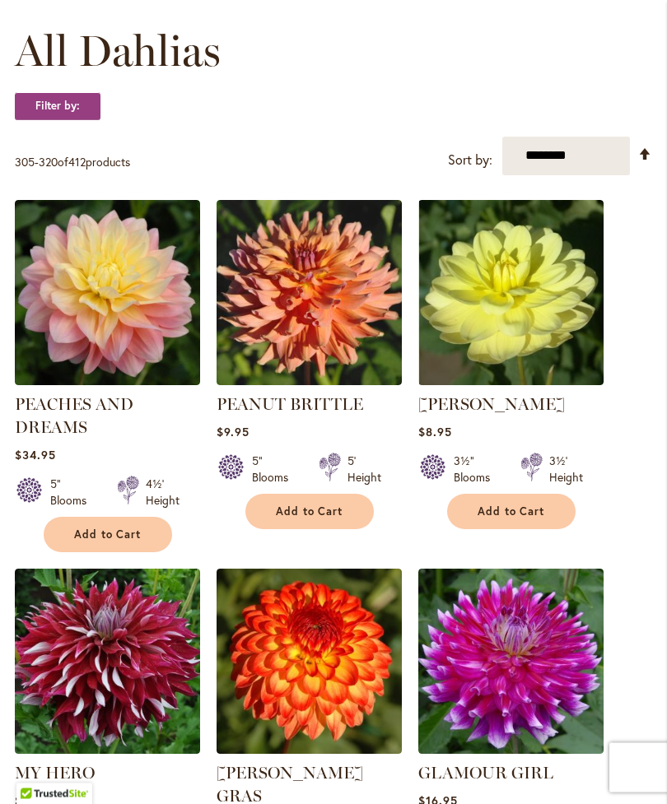
scroll to position [473, 0]
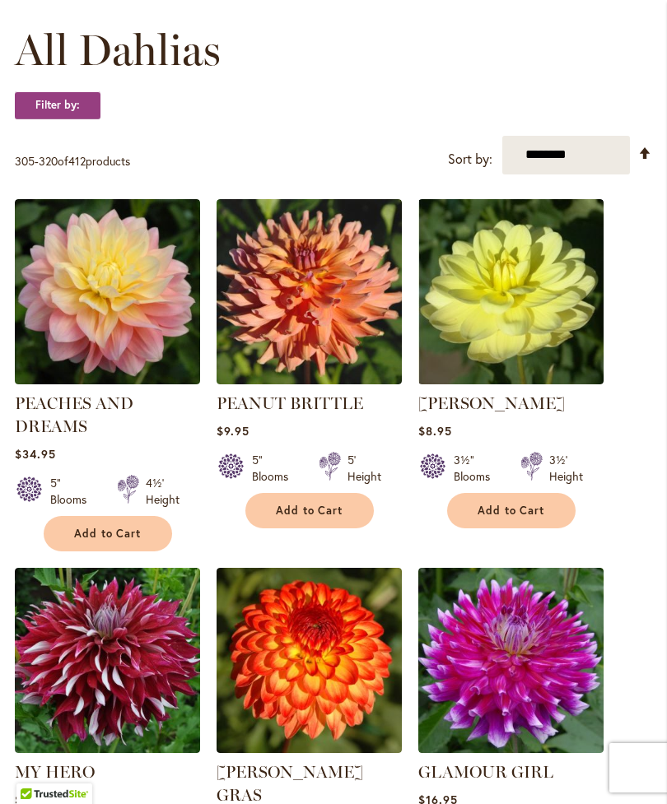
click at [330, 352] on img at bounding box center [309, 291] width 185 height 185
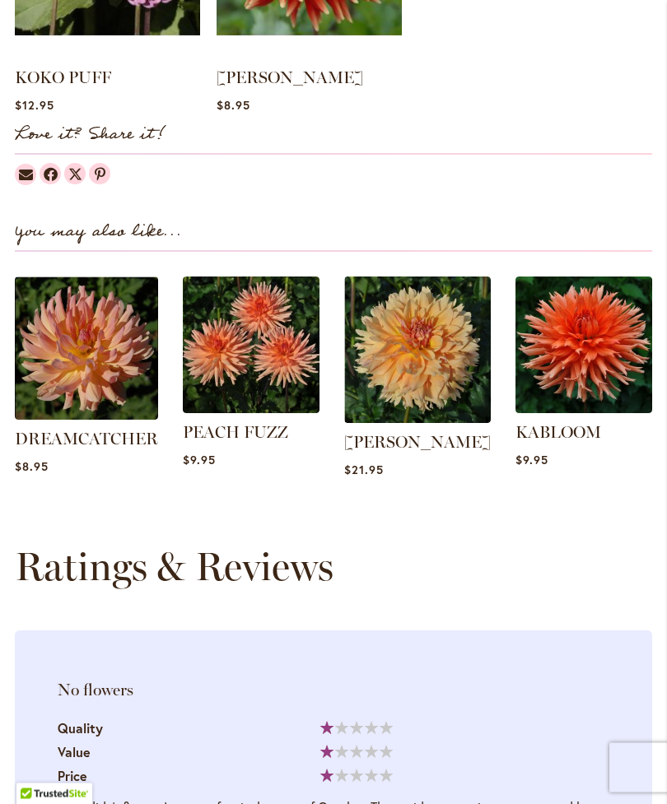
scroll to position [1726, 0]
click at [417, 381] on img at bounding box center [417, 350] width 147 height 147
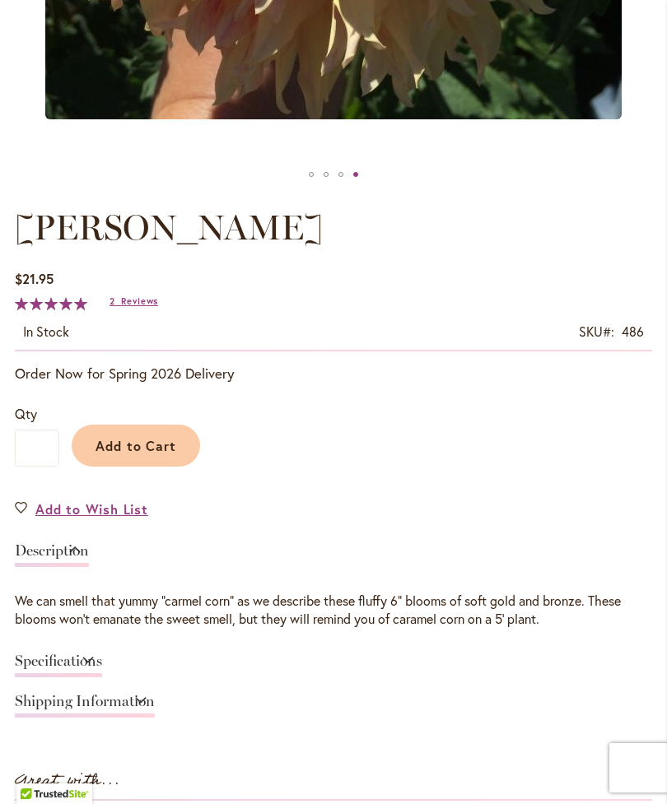
scroll to position [770, 0]
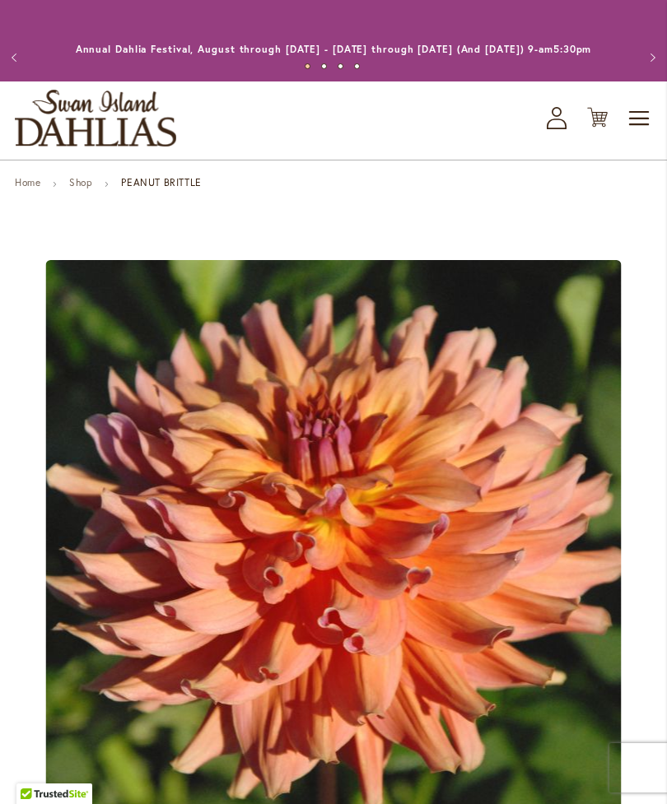
scroll to position [119, 0]
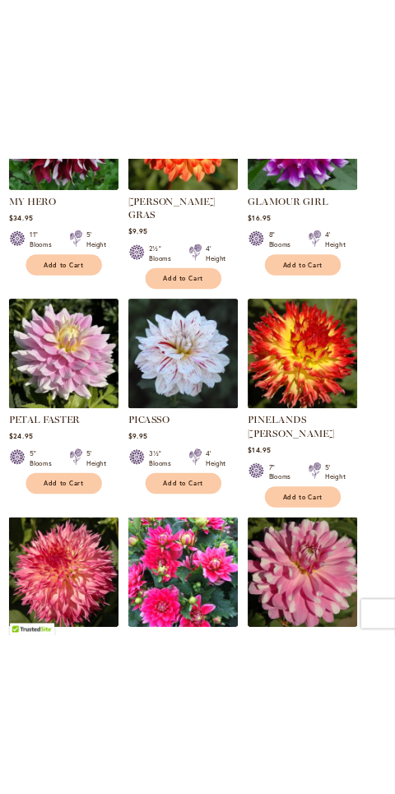
scroll to position [1585, 0]
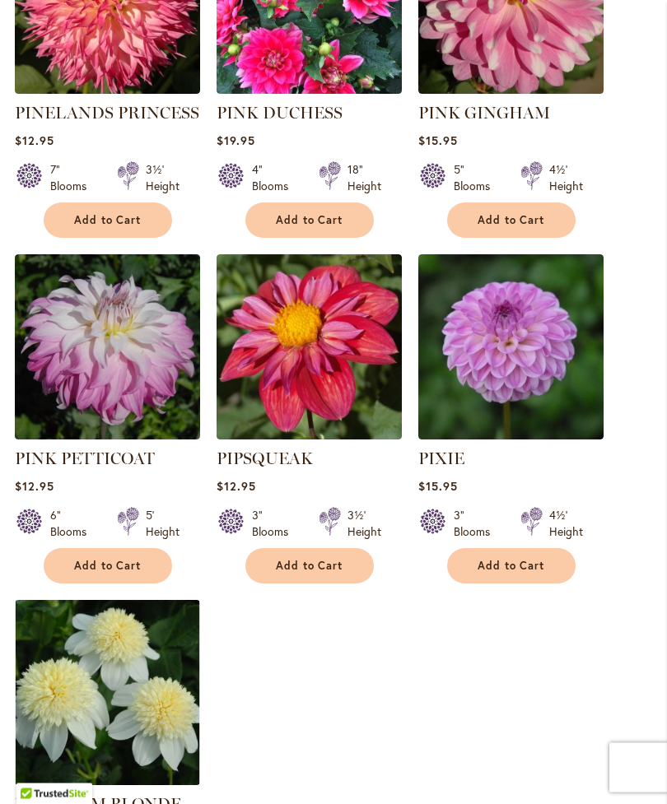
scroll to position [1894, 0]
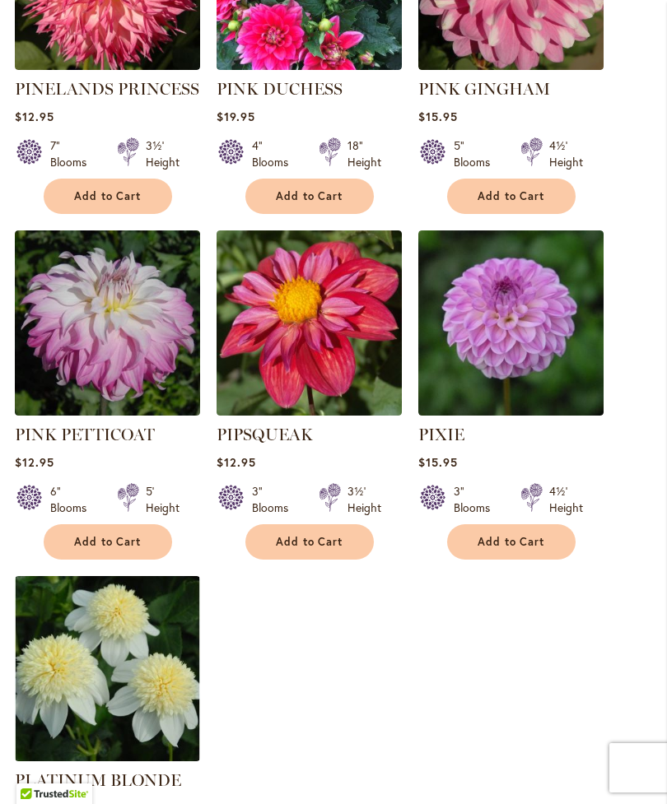
click at [115, 341] on img at bounding box center [107, 323] width 185 height 185
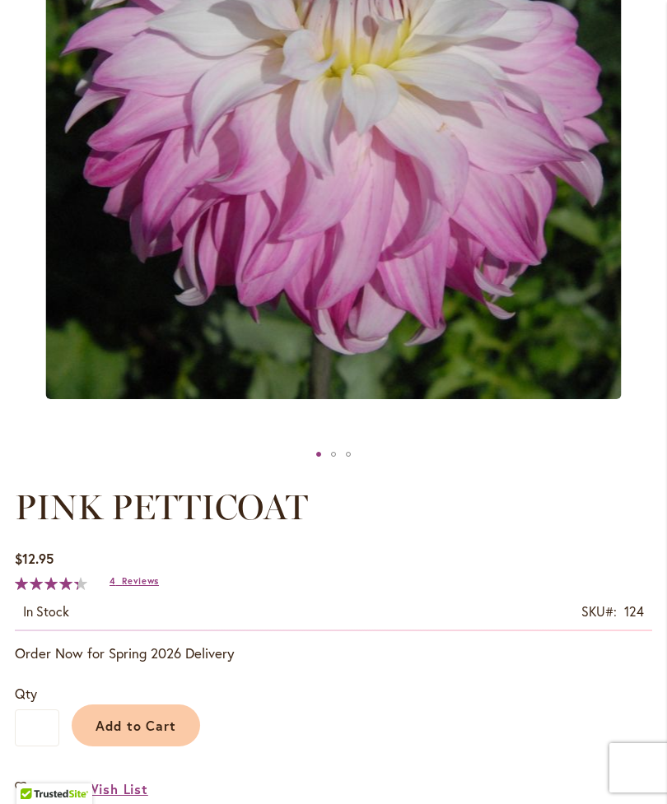
scroll to position [446, 0]
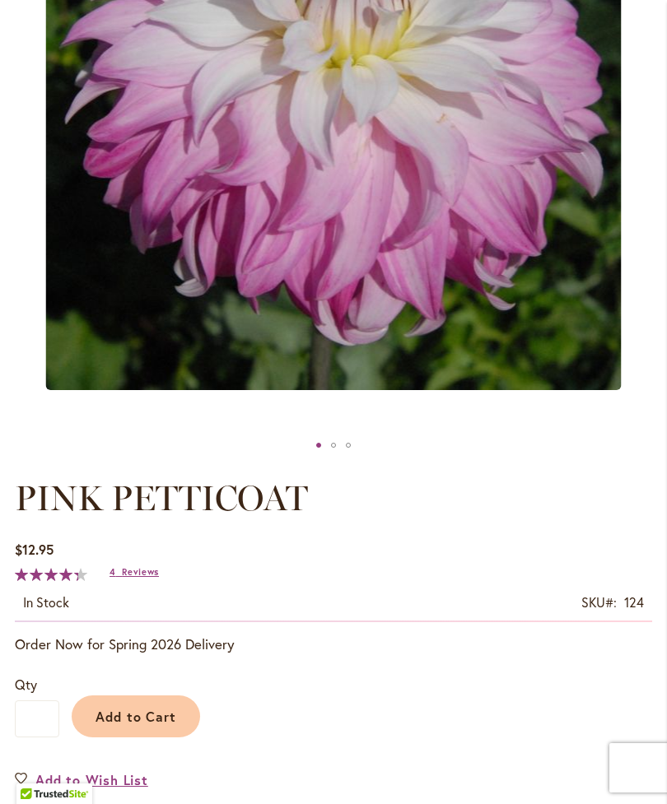
click at [133, 578] on span "Reviews" at bounding box center [140, 572] width 37 height 12
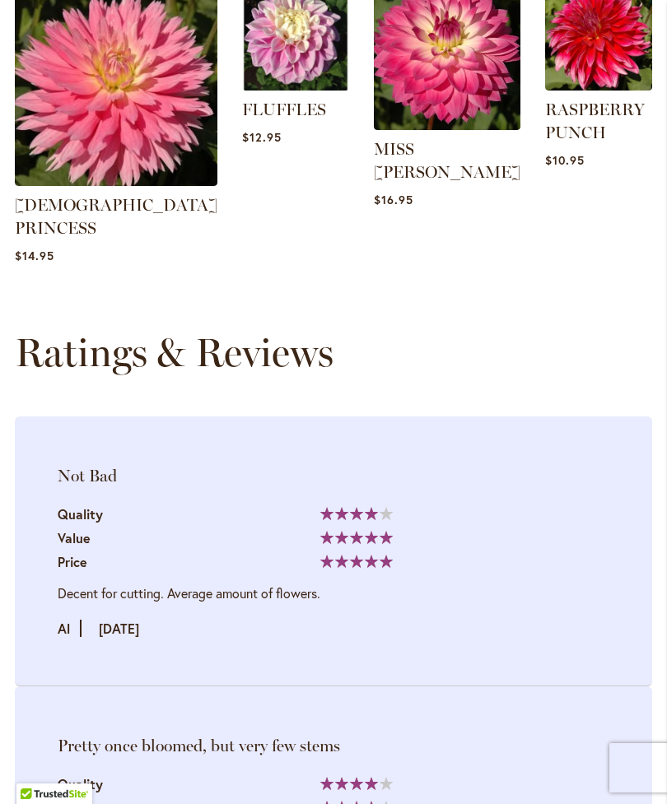
scroll to position [2258, 0]
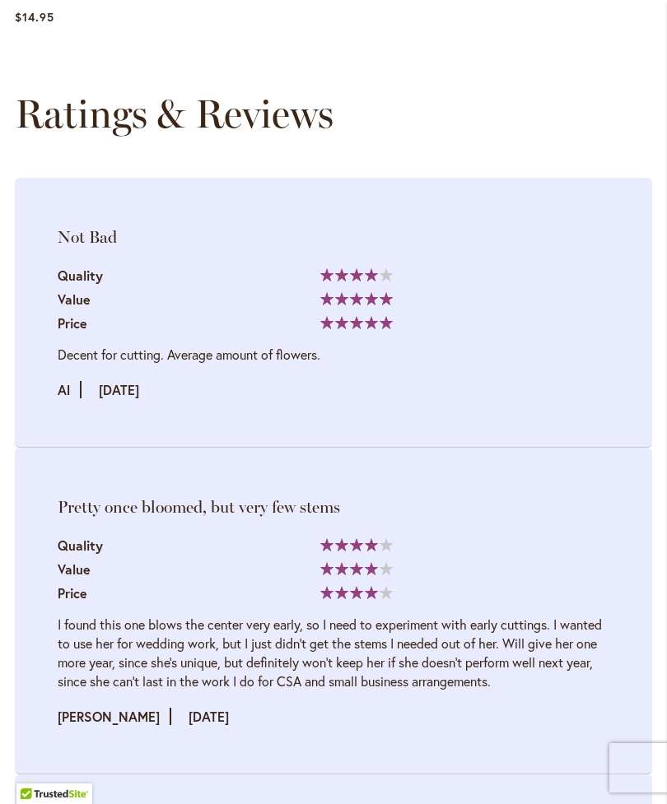
click at [552, 700] on li "Pretty once bloomed, but very few stems Quality 80% Value Price" at bounding box center [333, 611] width 637 height 327
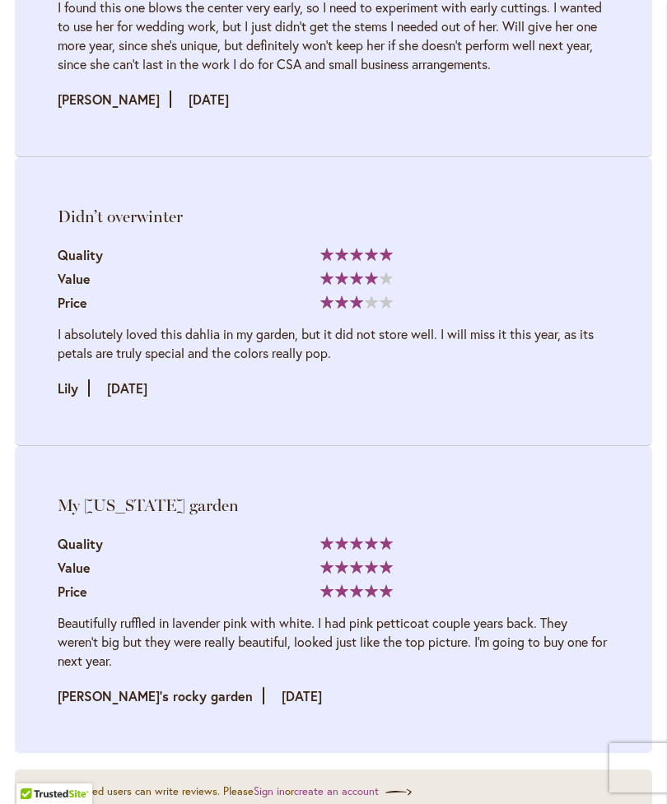
scroll to position [2876, 0]
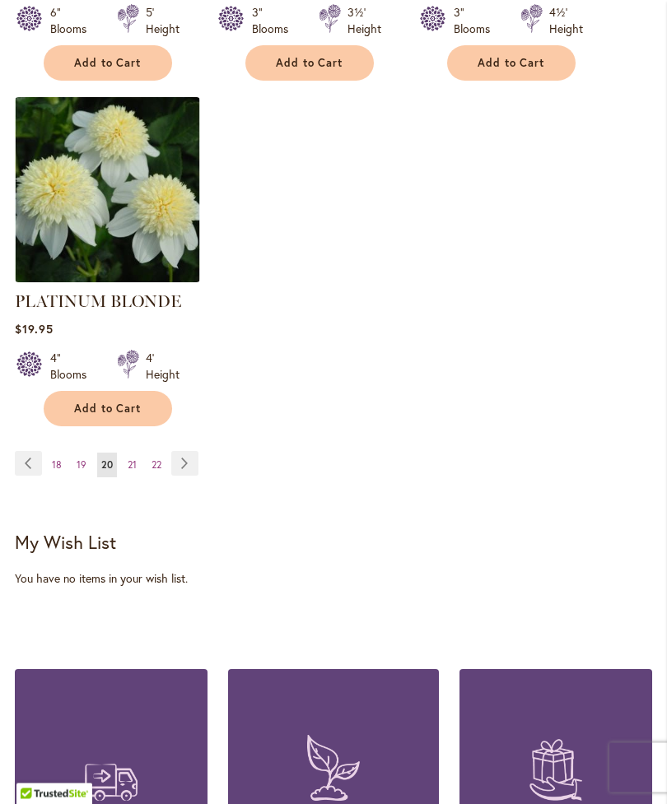
scroll to position [2387, 0]
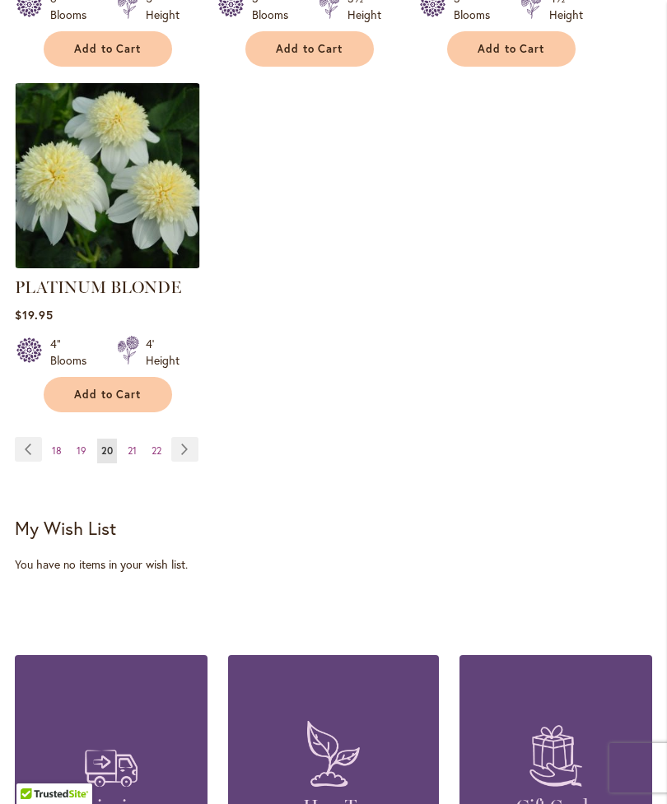
click at [184, 437] on link "Page Next" at bounding box center [184, 449] width 27 height 25
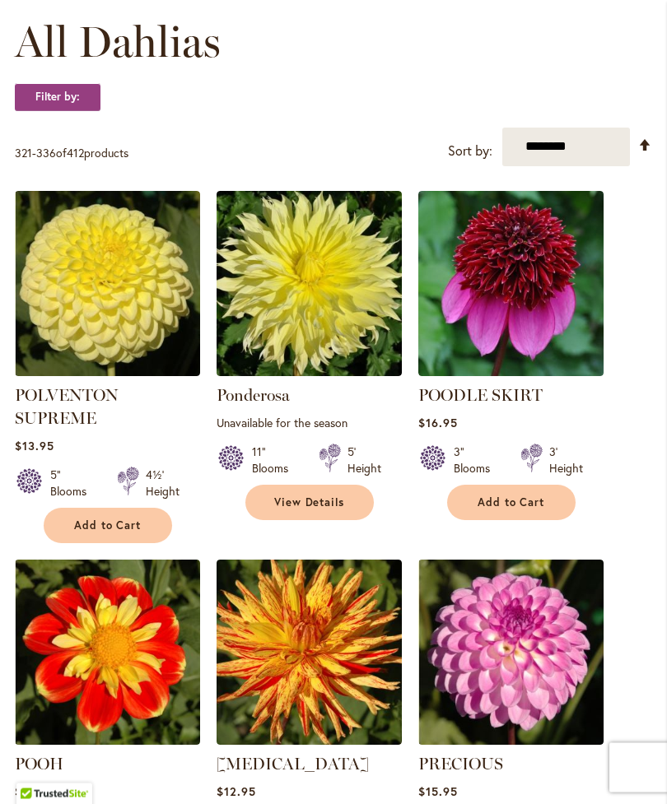
scroll to position [483, 0]
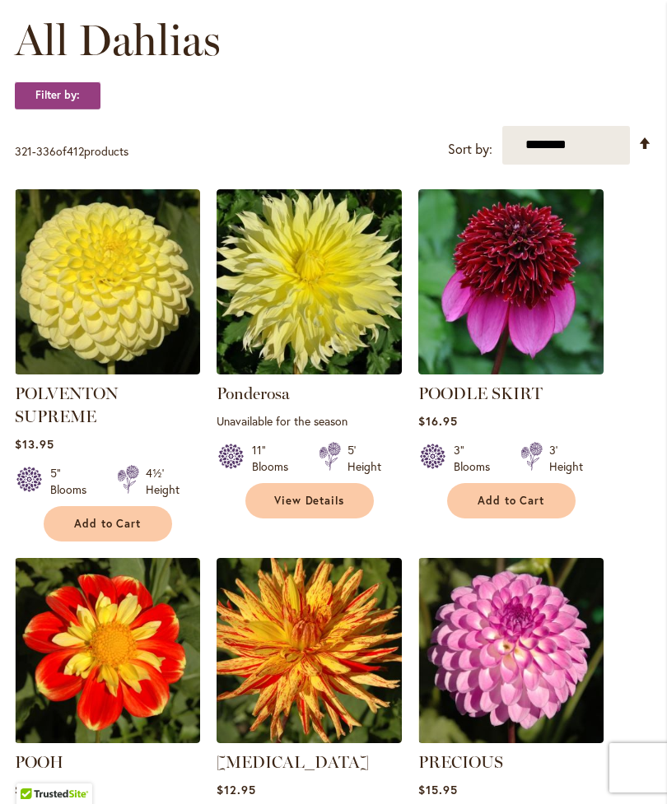
click at [295, 359] on img at bounding box center [309, 281] width 185 height 185
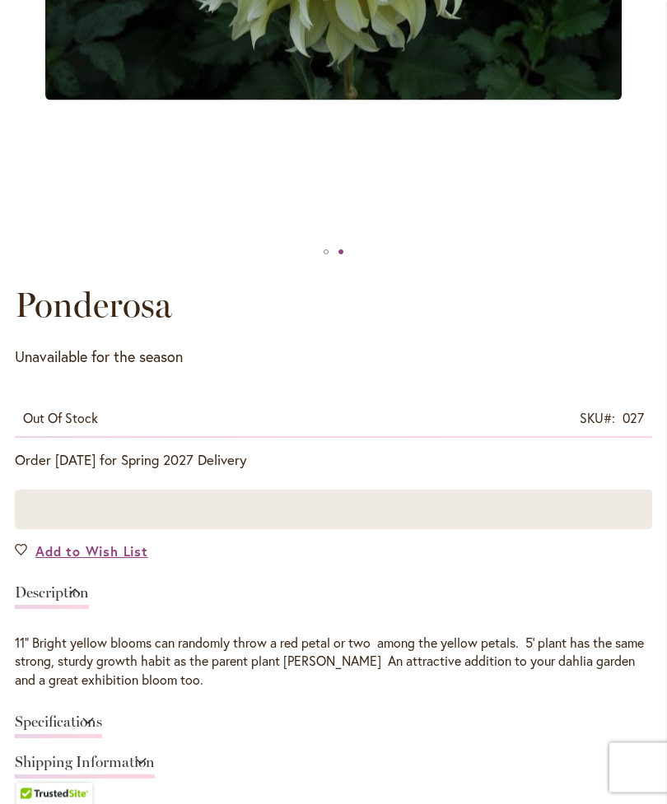
scroll to position [633, 0]
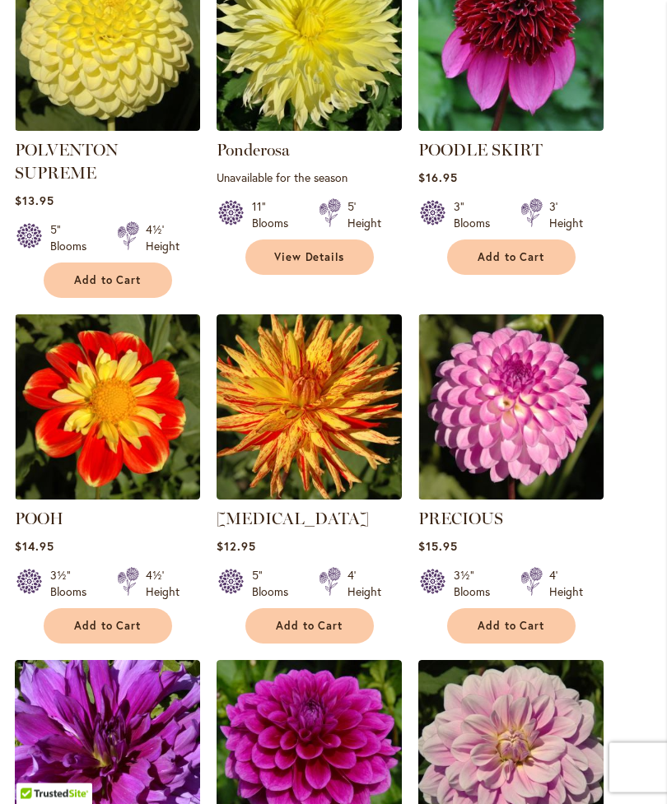
scroll to position [750, 0]
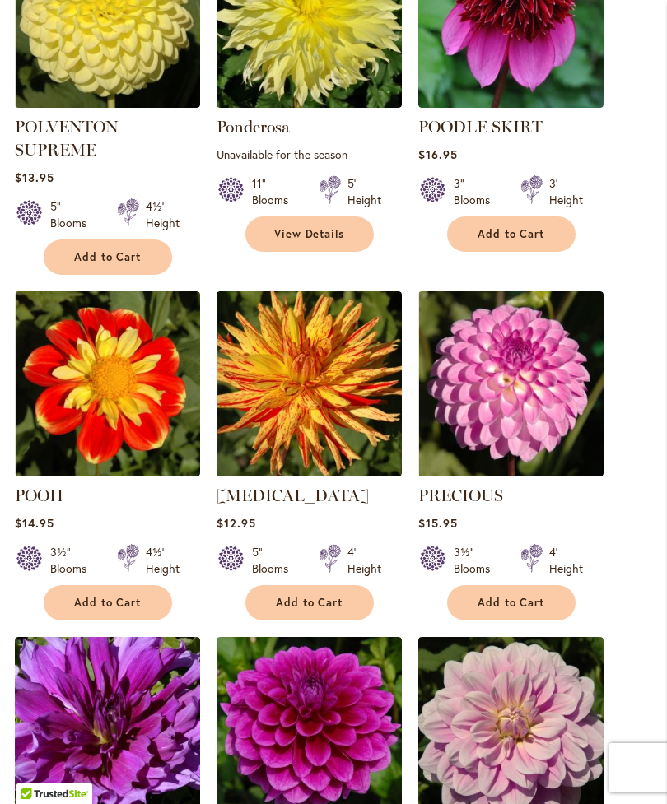
click at [305, 410] on img at bounding box center [309, 383] width 185 height 185
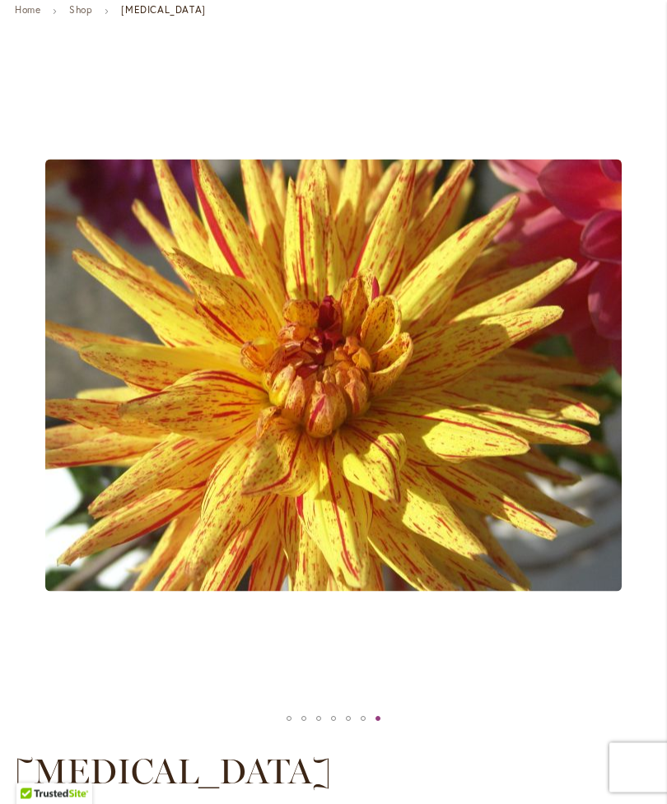
scroll to position [173, 0]
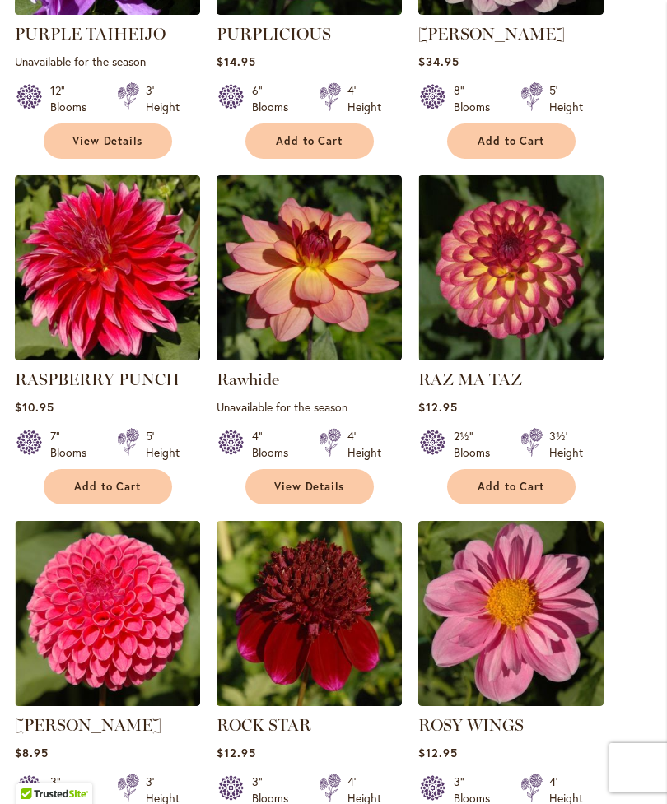
scroll to position [1432, 0]
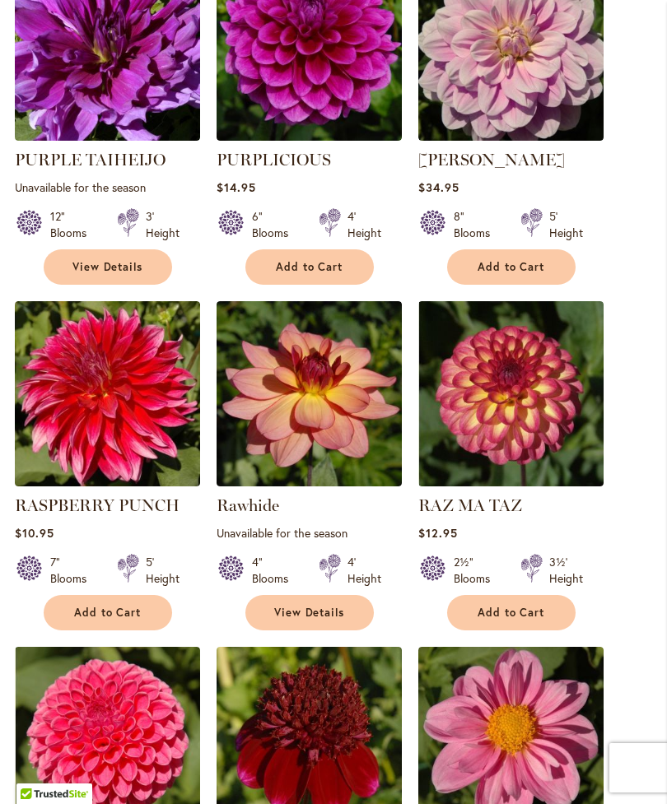
click at [109, 433] on img at bounding box center [107, 393] width 185 height 185
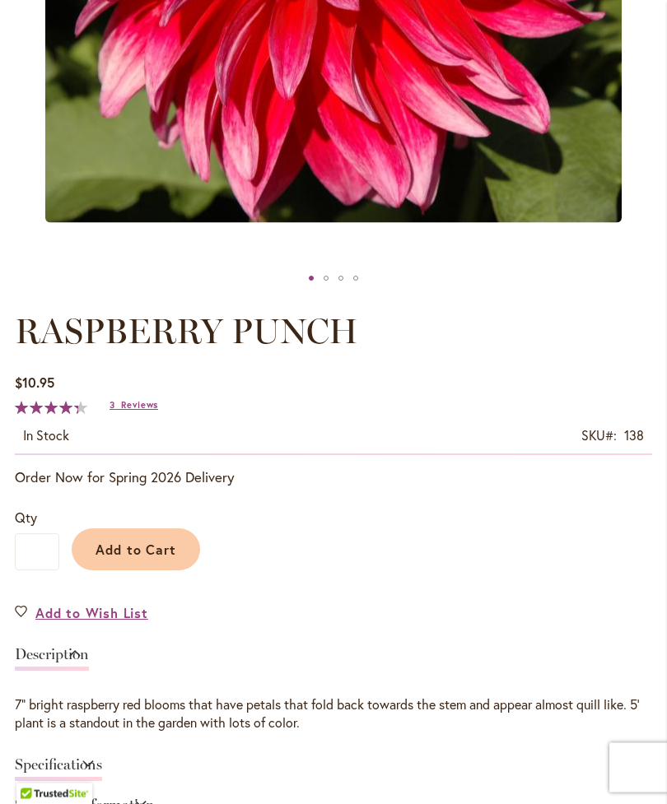
scroll to position [616, 0]
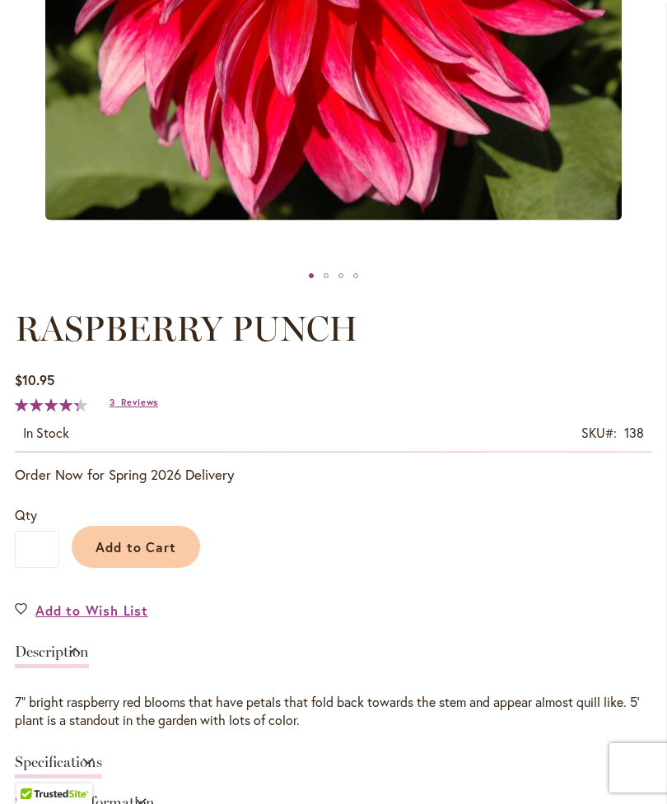
click at [123, 408] on span "Reviews" at bounding box center [139, 403] width 37 height 12
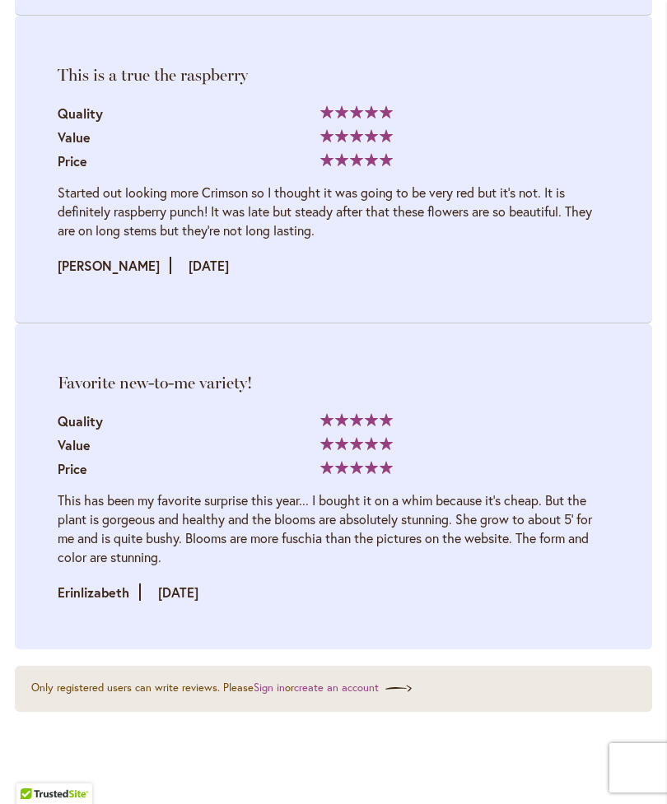
scroll to position [2607, 0]
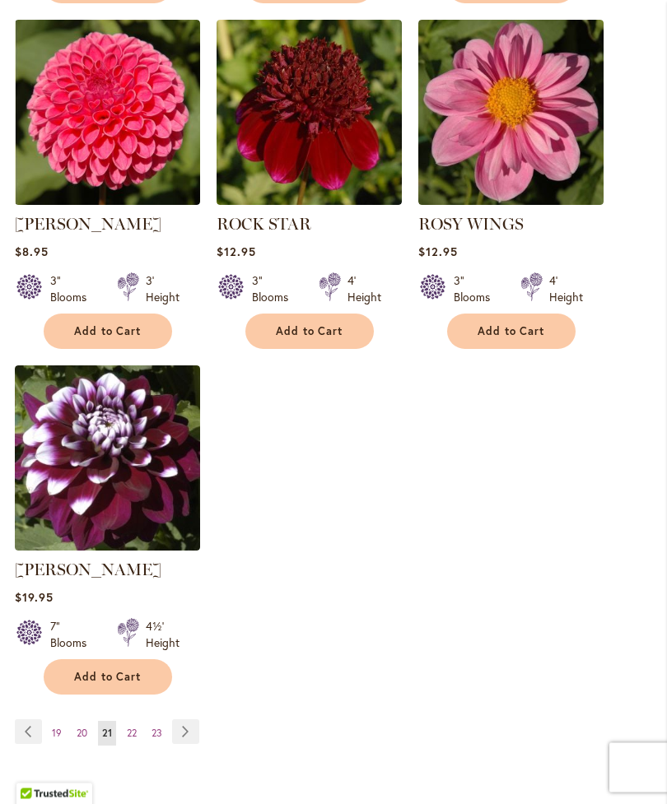
scroll to position [2061, 0]
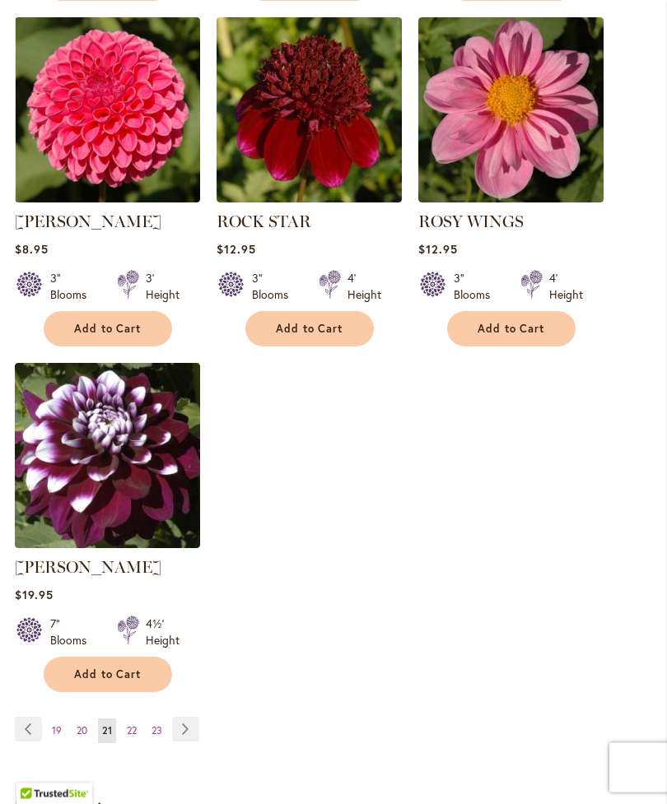
click at [179, 743] on link "Page Next" at bounding box center [185, 730] width 27 height 25
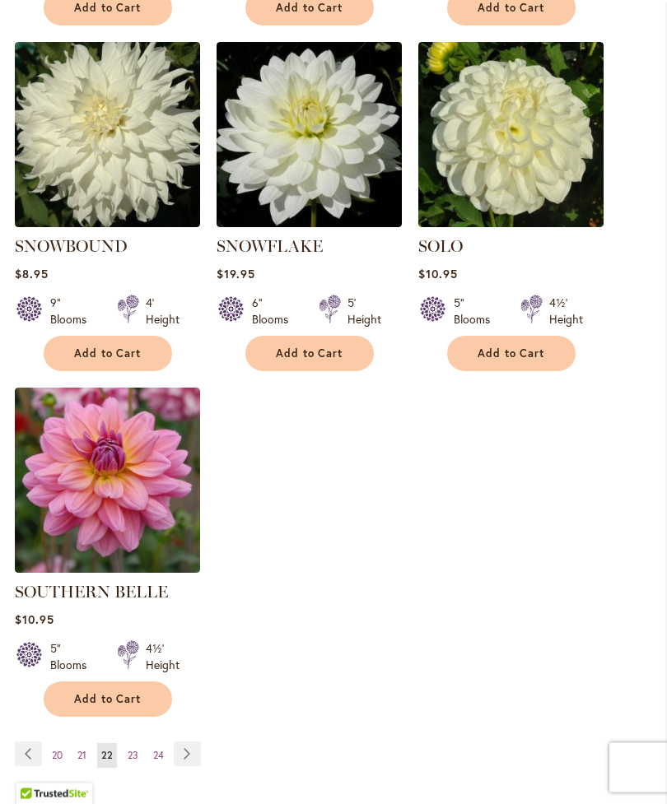
scroll to position [2047, 0]
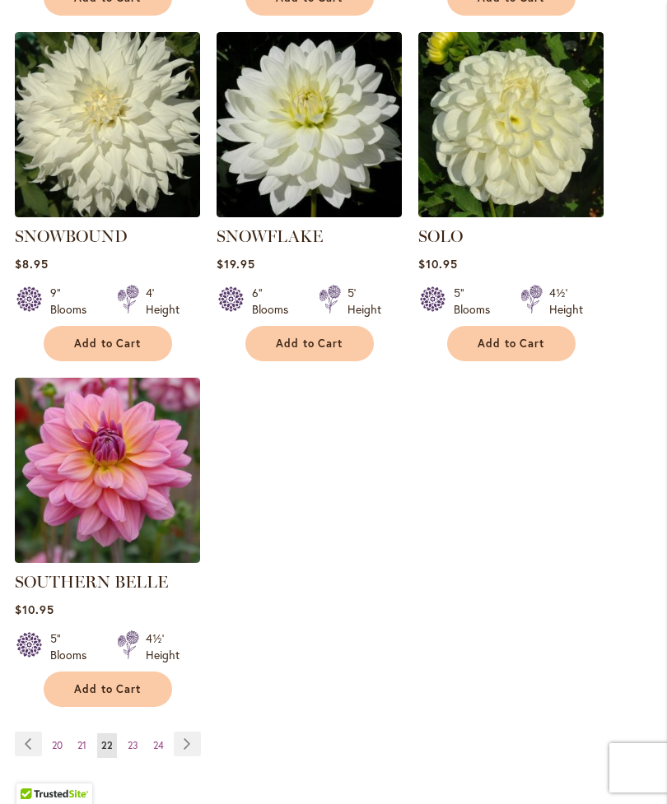
click at [176, 736] on link "Page Next" at bounding box center [187, 744] width 27 height 25
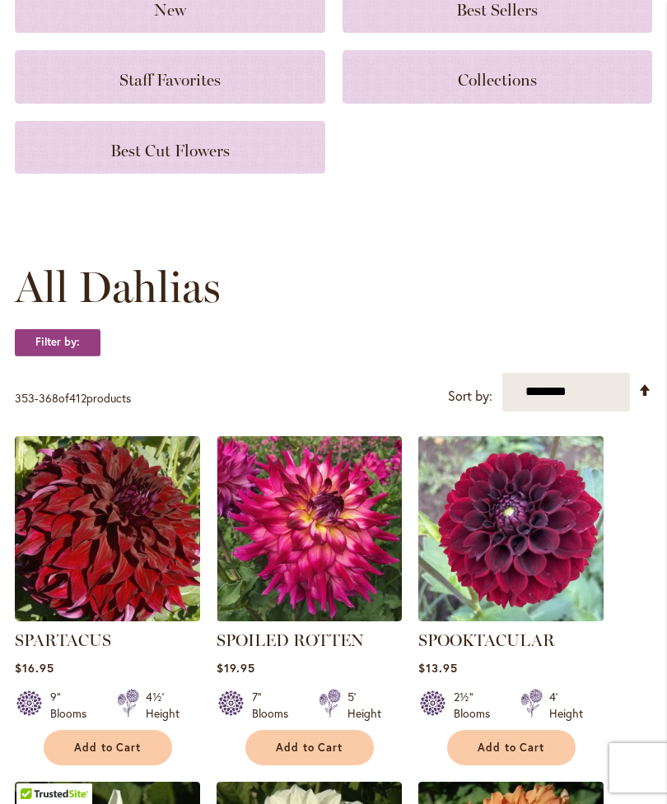
scroll to position [237, 0]
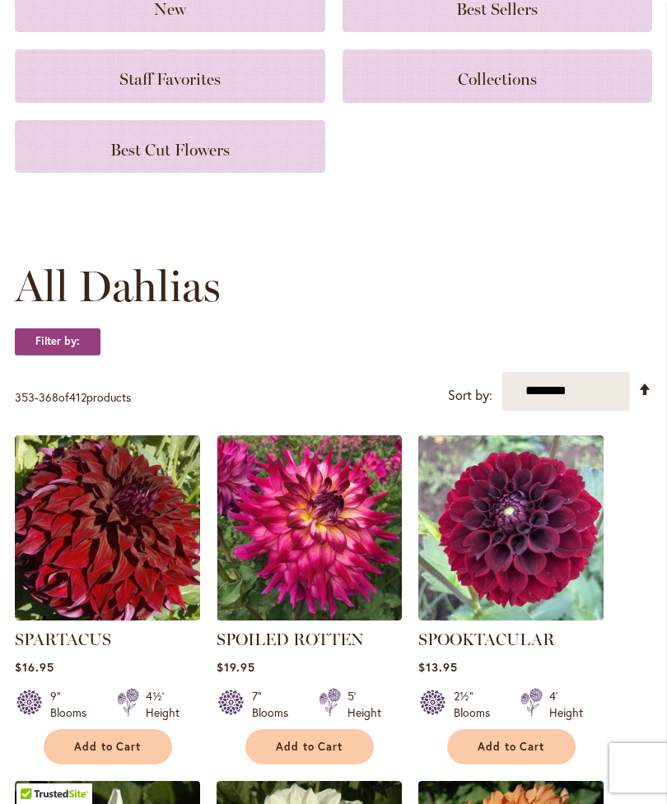
click at [314, 587] on img at bounding box center [309, 527] width 185 height 185
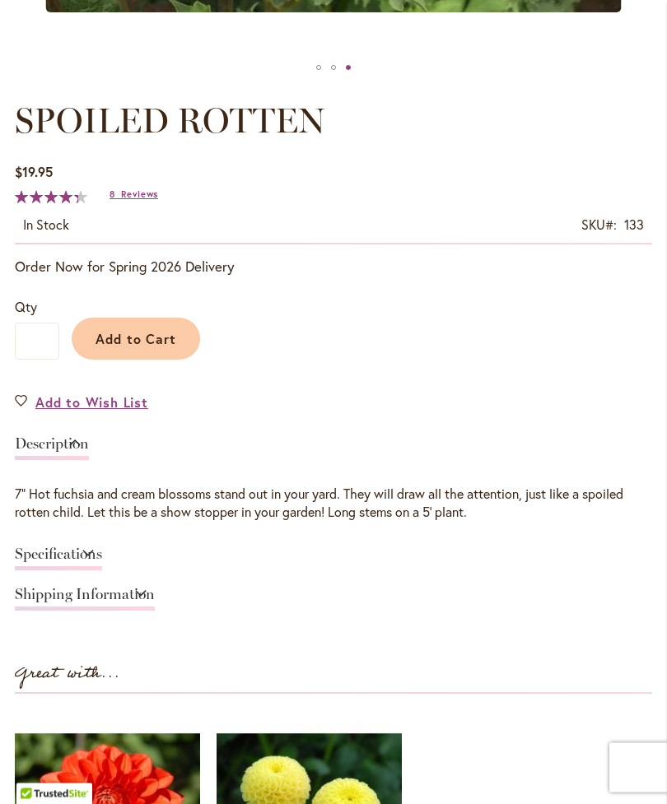
scroll to position [823, 0]
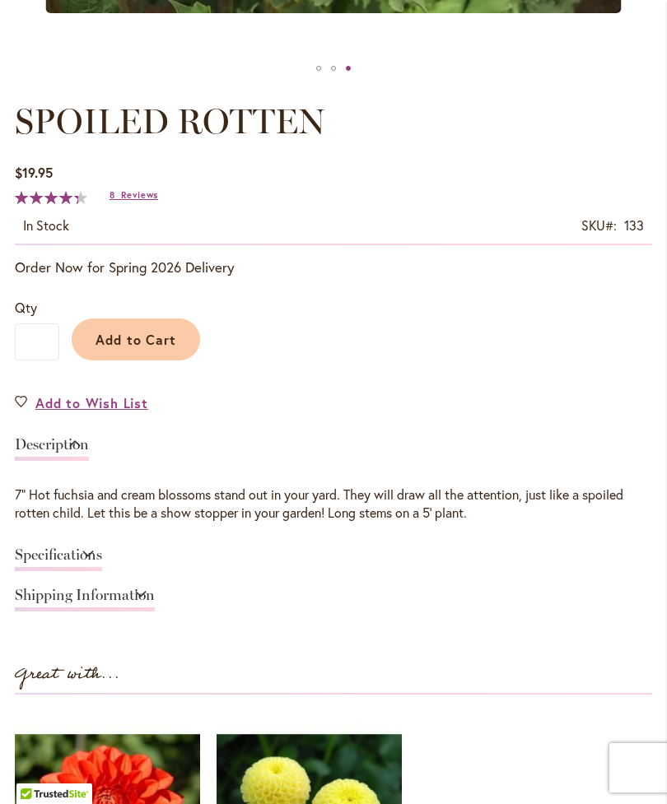
click at [124, 201] on span "Reviews" at bounding box center [139, 195] width 37 height 12
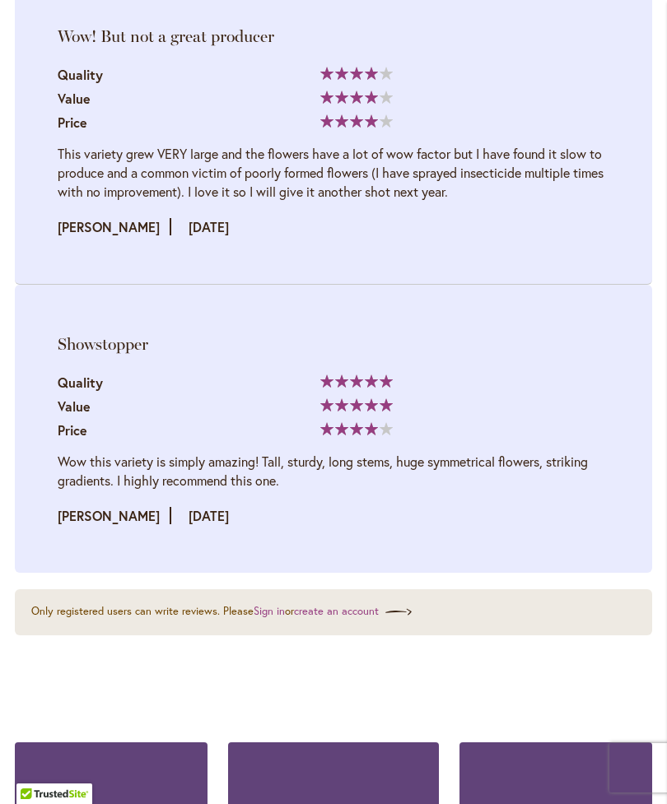
scroll to position [4486, 0]
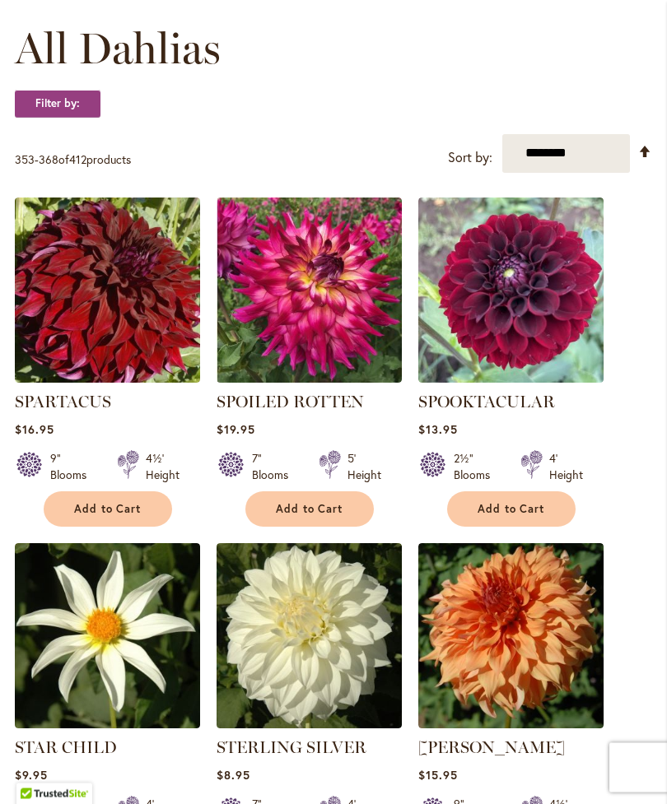
scroll to position [479, 0]
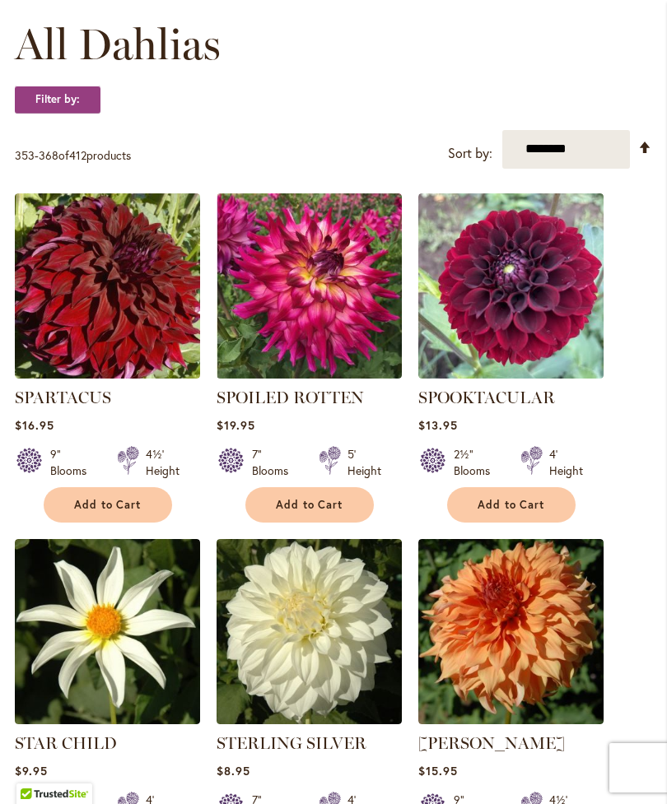
click at [120, 327] on img at bounding box center [107, 285] width 185 height 185
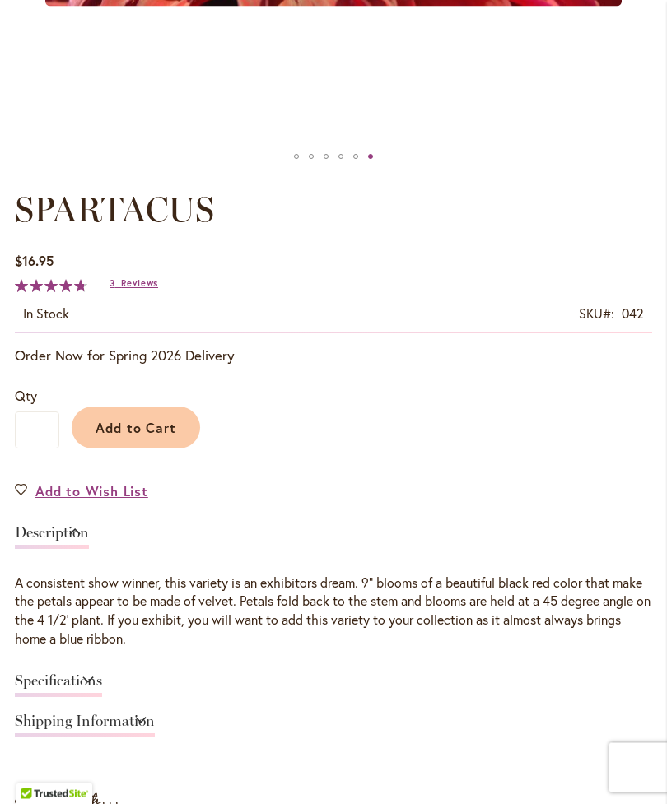
scroll to position [735, 0]
click at [118, 289] on link "3 Reviews" at bounding box center [133, 283] width 49 height 12
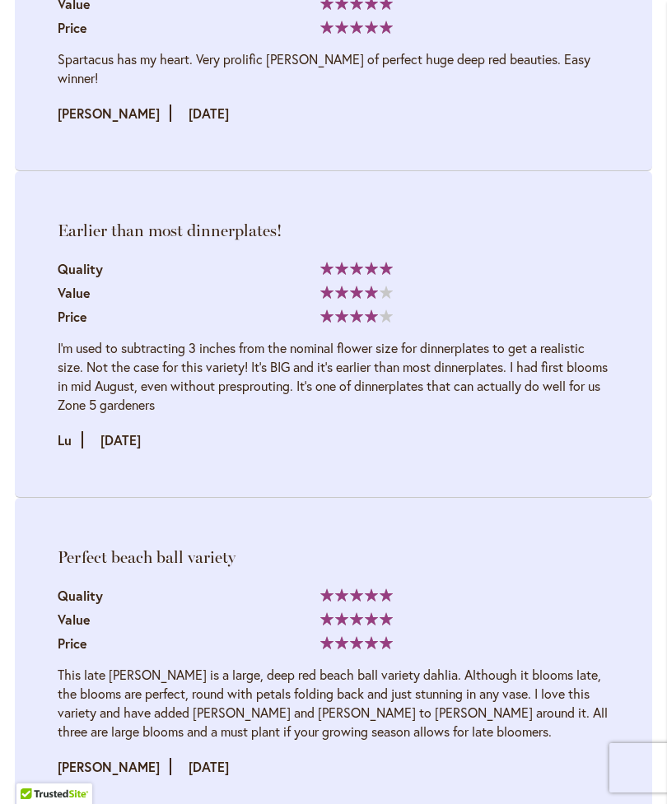
scroll to position [2519, 0]
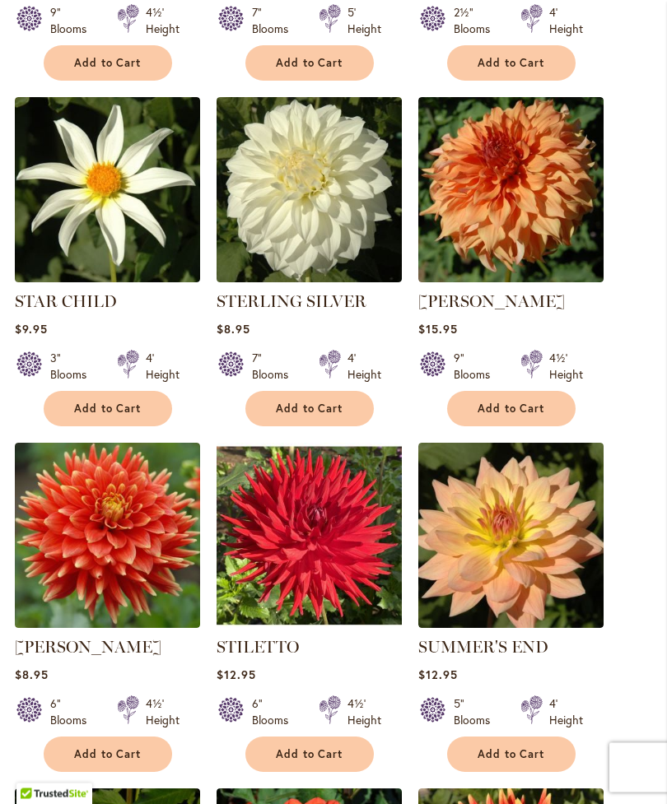
scroll to position [921, 0]
click at [509, 229] on img at bounding box center [510, 189] width 185 height 185
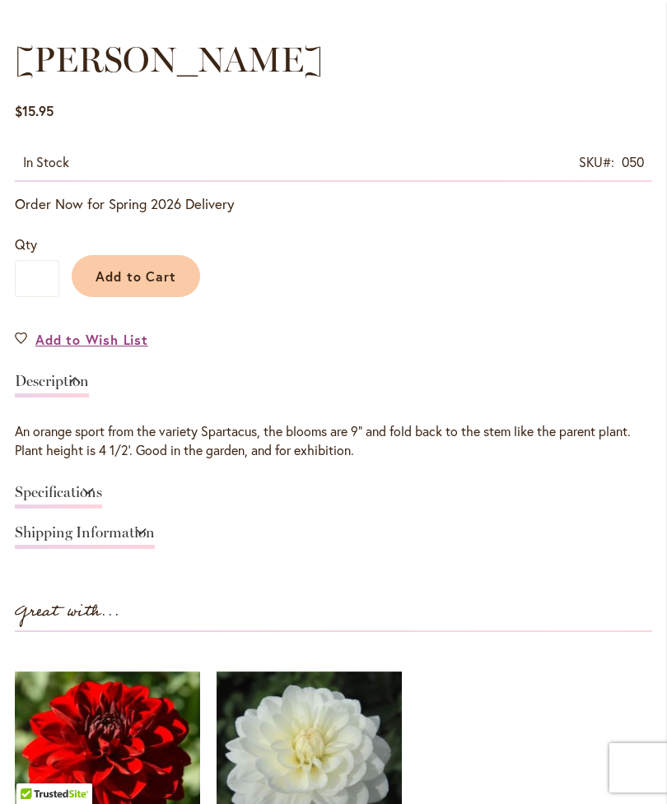
scroll to position [913, 0]
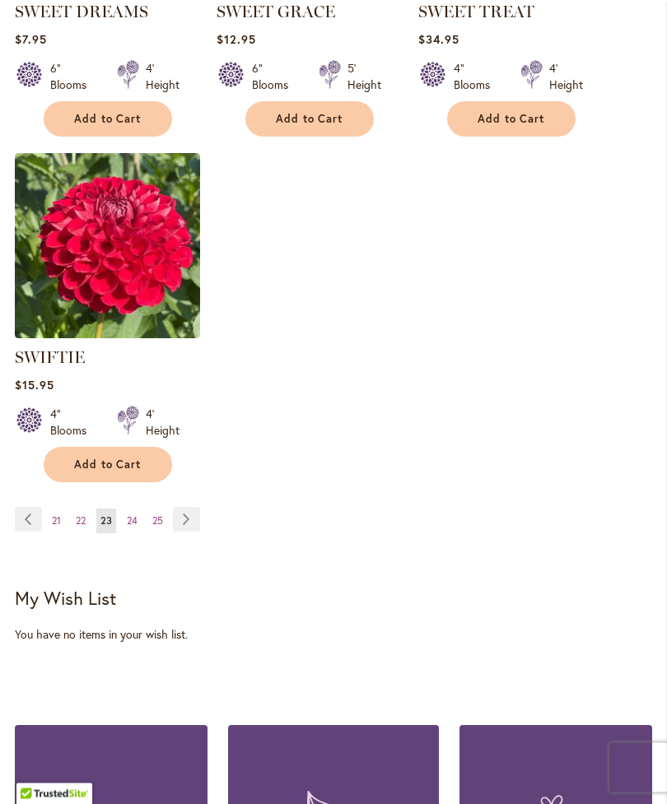
scroll to position [2279, 0]
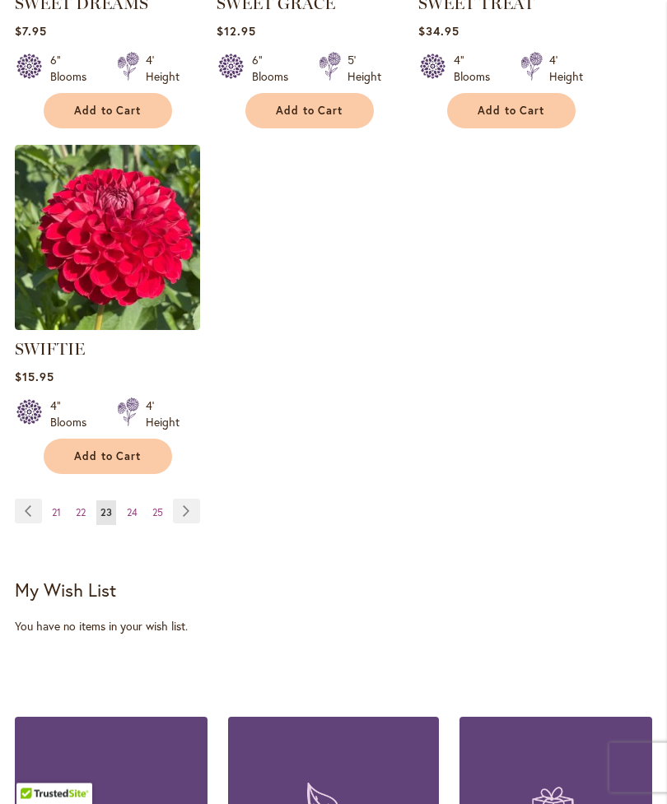
click at [191, 524] on link "Page Next" at bounding box center [186, 512] width 27 height 25
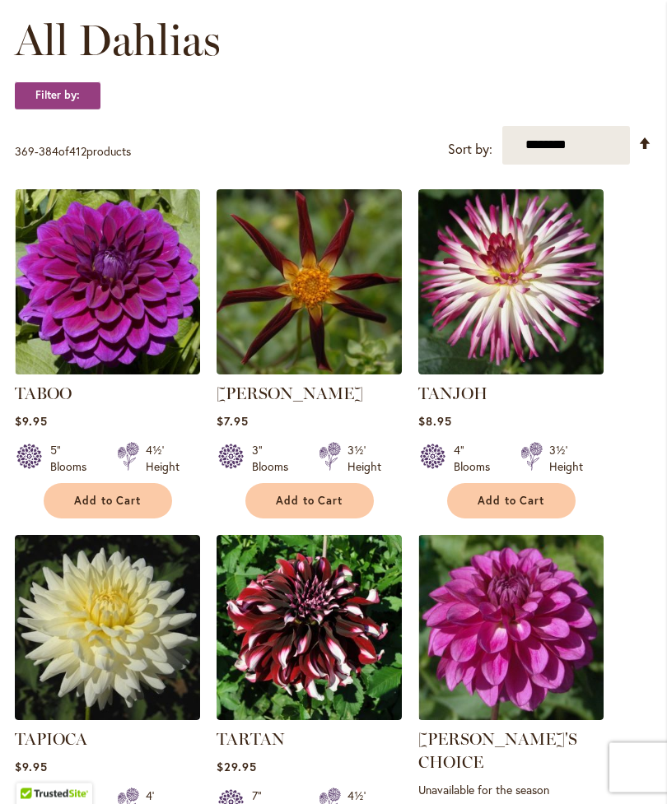
scroll to position [481, 0]
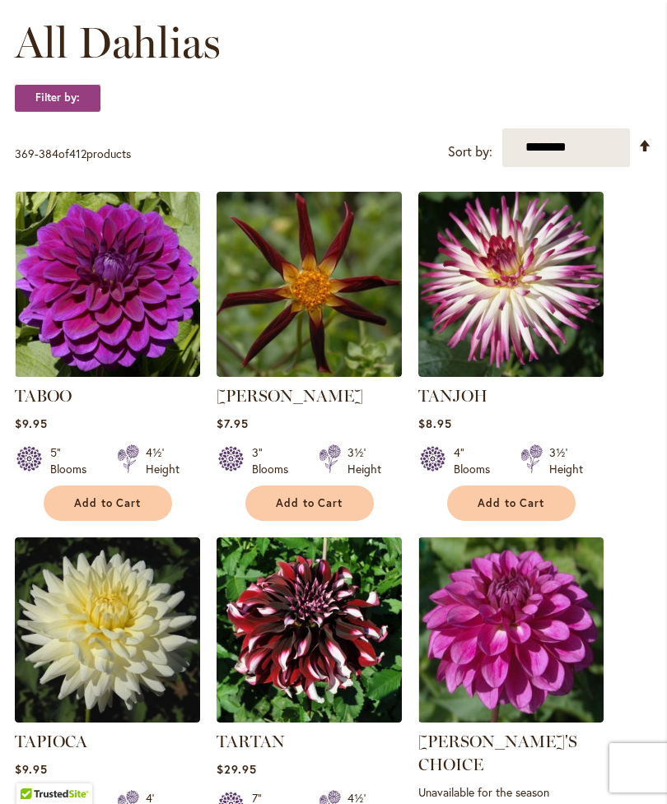
click at [133, 319] on img at bounding box center [107, 284] width 185 height 185
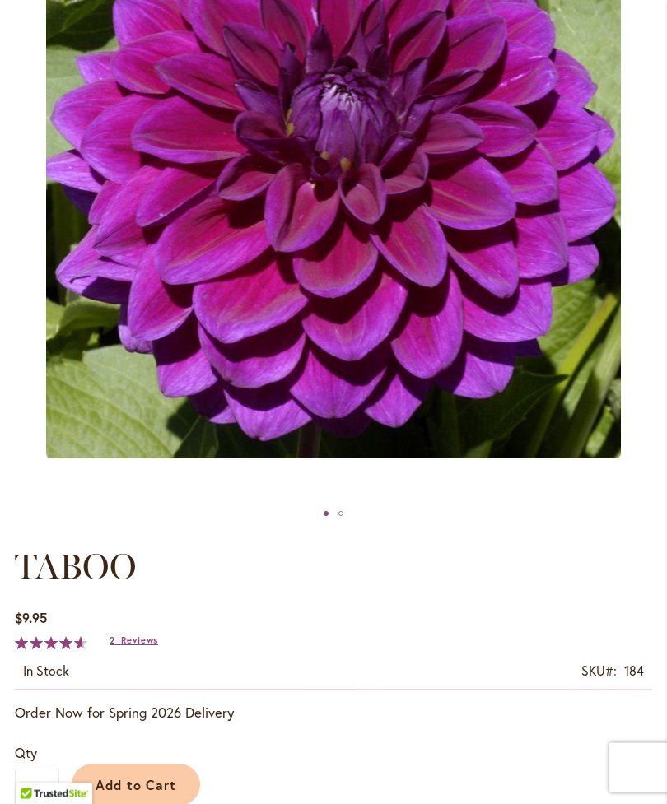
scroll to position [364, 0]
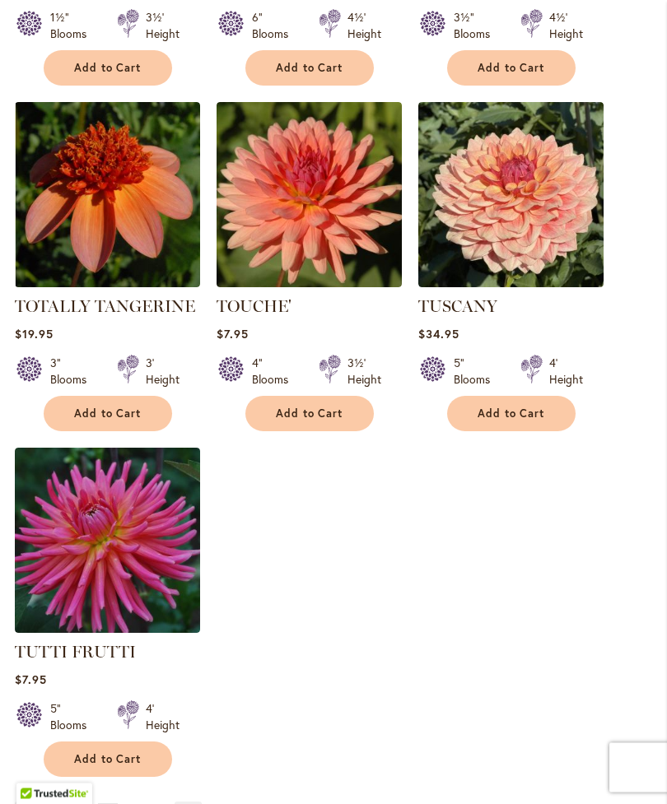
scroll to position [1986, 0]
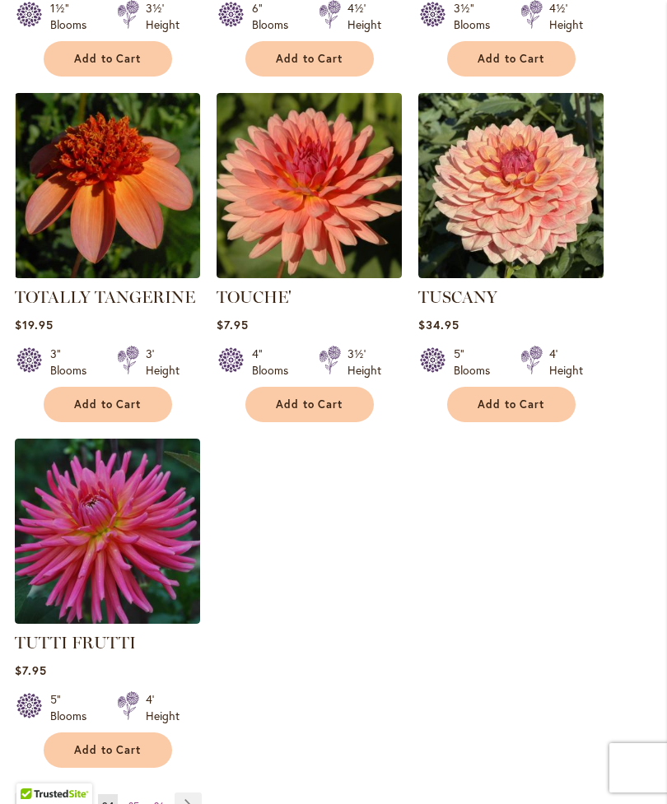
click at [186, 795] on link "Page Next" at bounding box center [188, 805] width 27 height 25
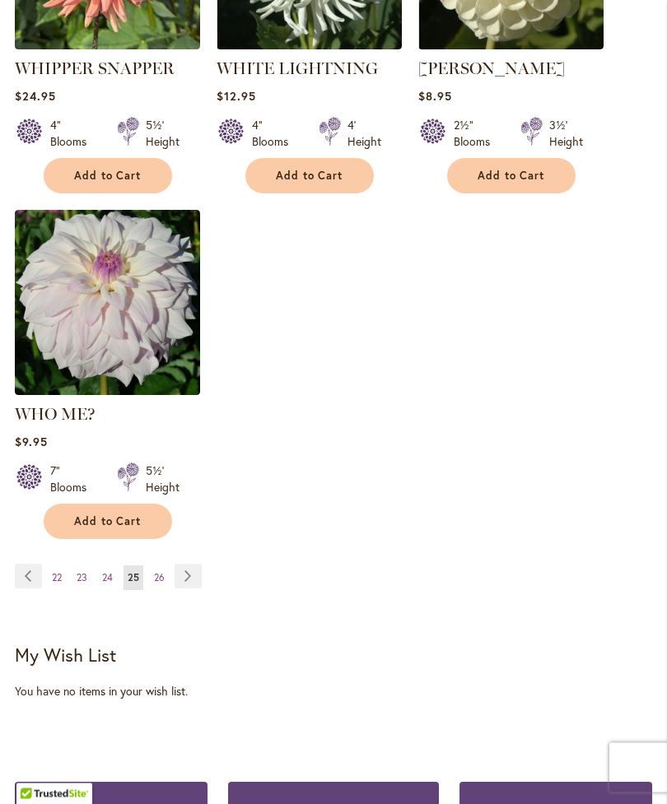
scroll to position [2214, 0]
click at [188, 570] on link "Page Next" at bounding box center [188, 576] width 27 height 25
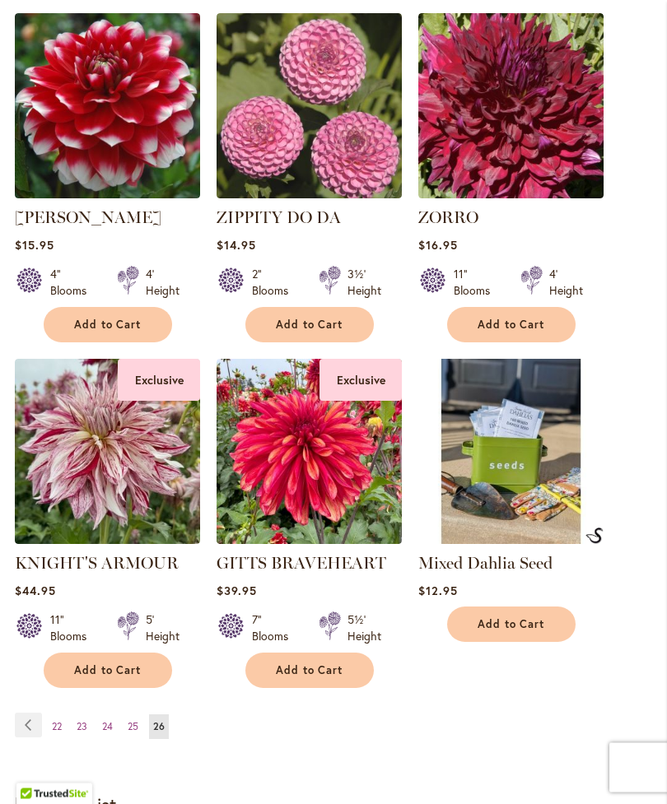
scroll to position [1351, 0]
click at [110, 496] on img at bounding box center [107, 451] width 185 height 185
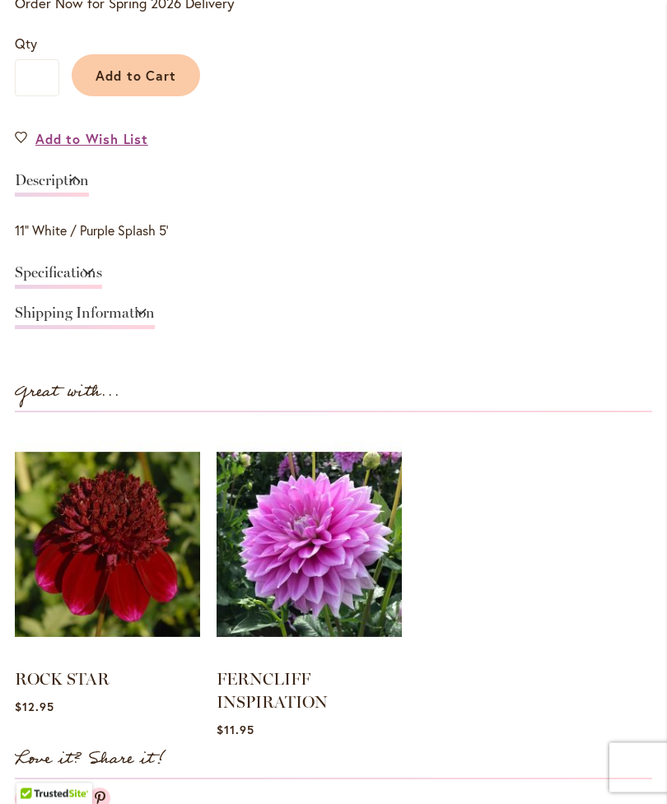
scroll to position [1086, 0]
click at [89, 197] on link "Description" at bounding box center [52, 185] width 74 height 24
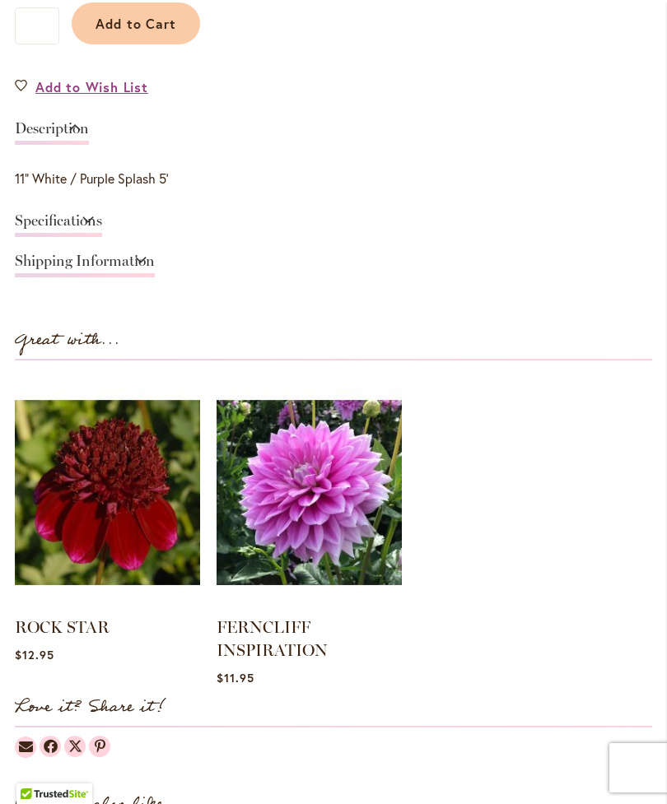
scroll to position [1139, 0]
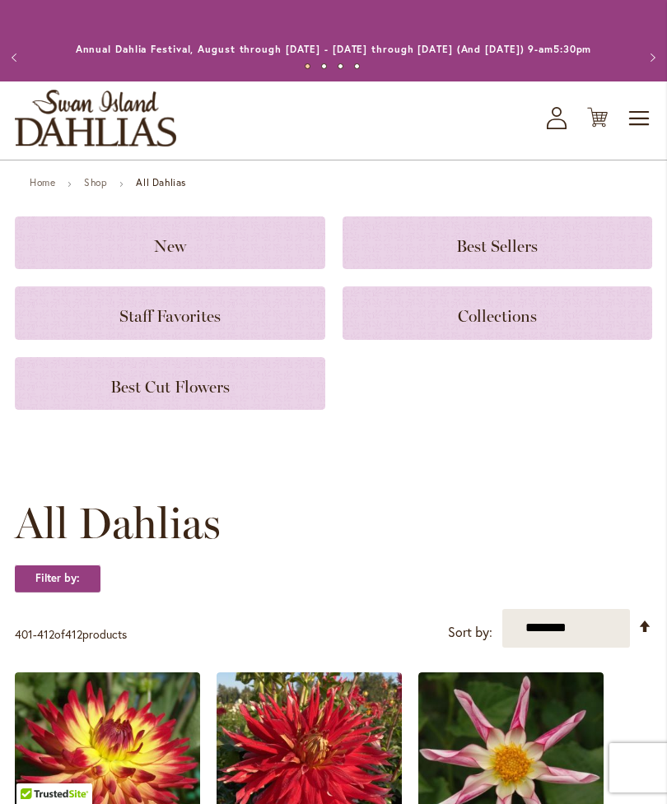
scroll to position [1404, 0]
